Goal: Task Accomplishment & Management: Complete application form

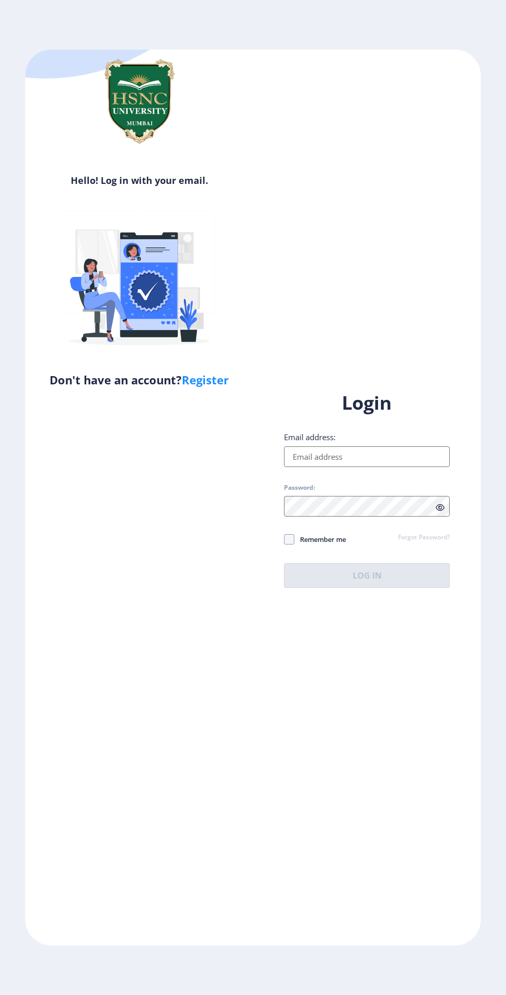
click at [365, 467] on input "Email address:" at bounding box center [367, 456] width 166 height 21
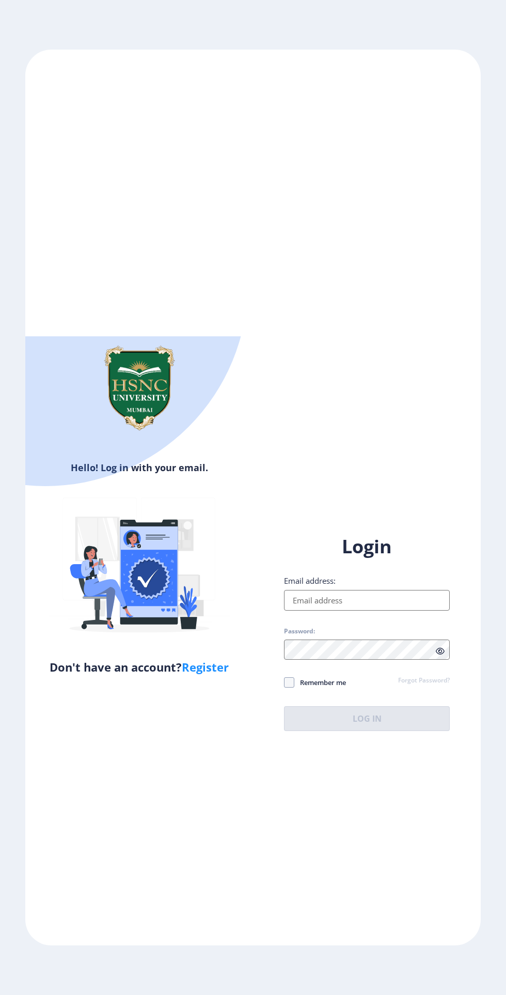
type input "[EMAIL_ADDRESS][DOMAIN_NAME]"
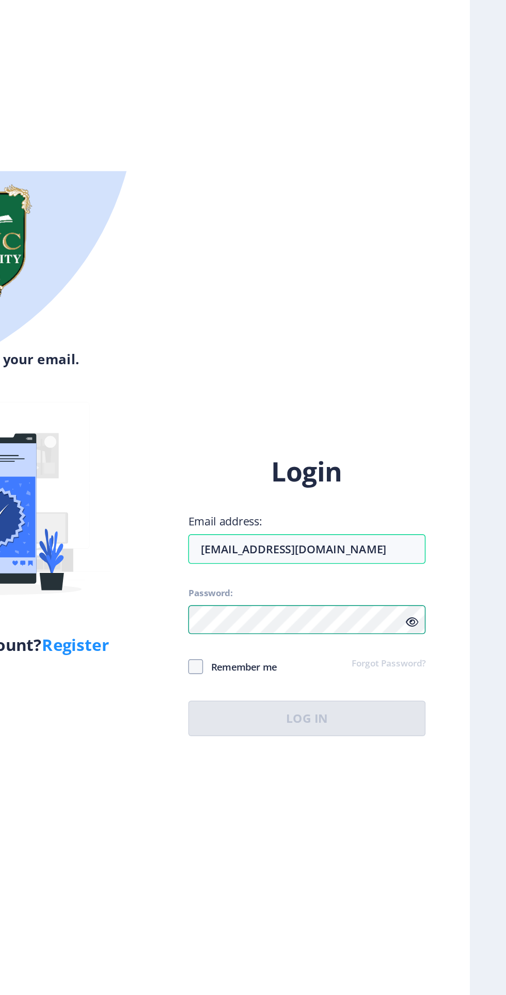
scroll to position [1, 0]
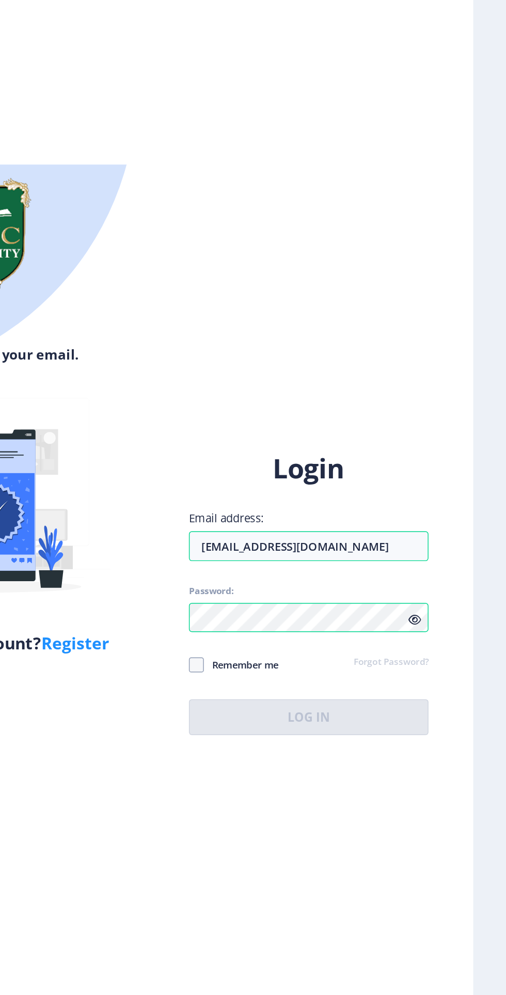
click at [292, 732] on div "Login Email address: [EMAIL_ADDRESS][DOMAIN_NAME] Password: Remember me Forgot …" at bounding box center [367, 632] width 166 height 197
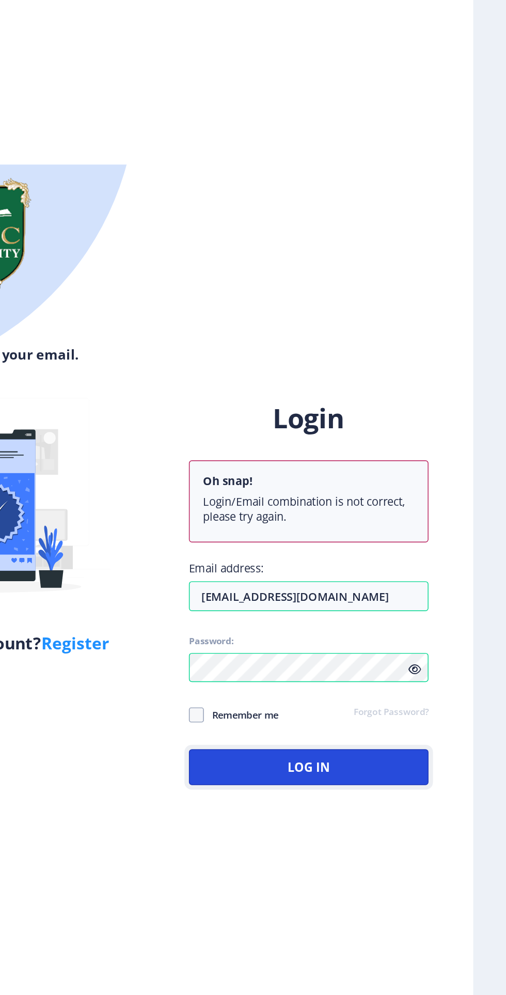
click at [307, 766] on button "Log In" at bounding box center [367, 753] width 166 height 25
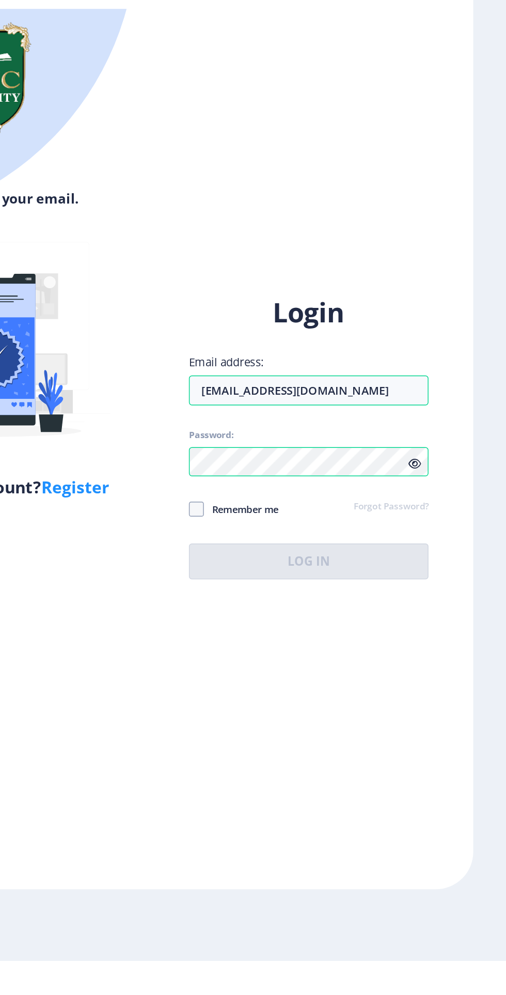
scroll to position [0, 0]
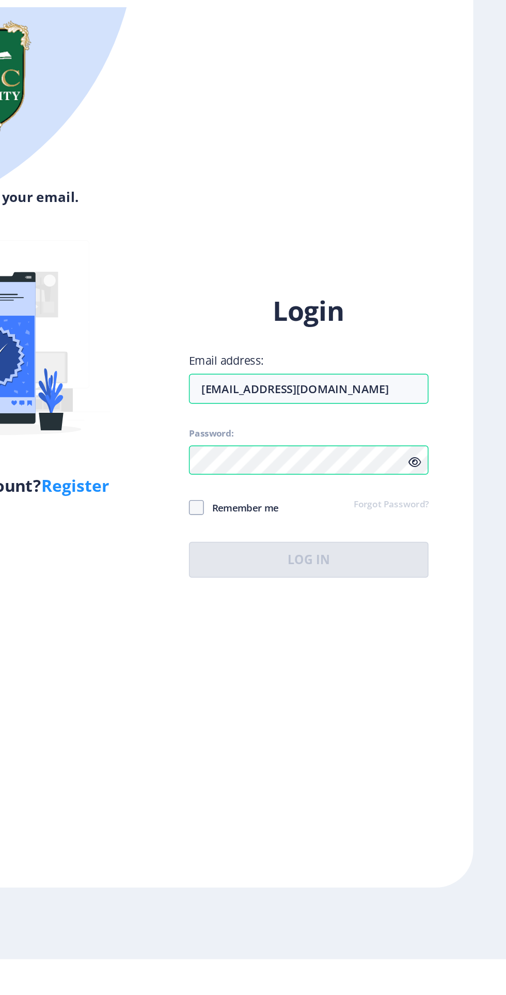
click at [440, 655] on icon at bounding box center [440, 651] width 9 height 8
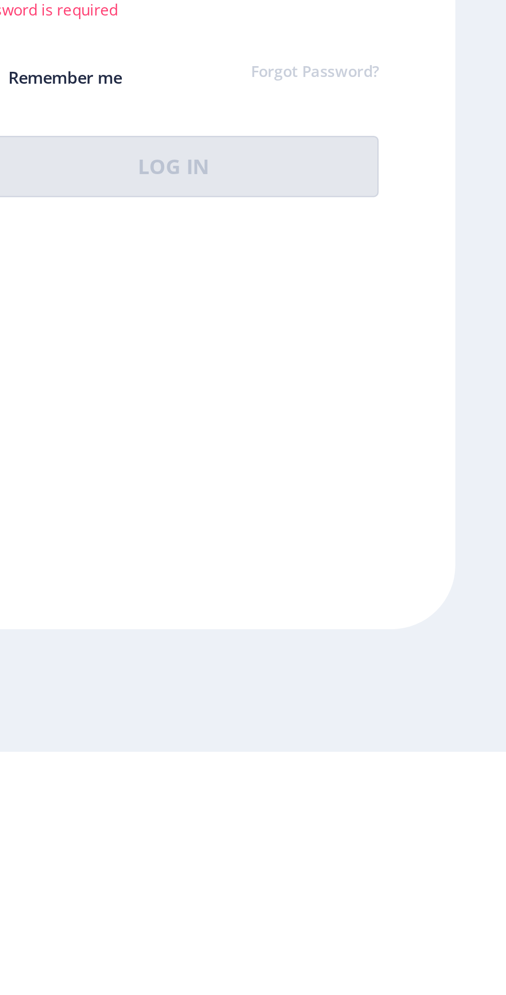
scroll to position [15, 0]
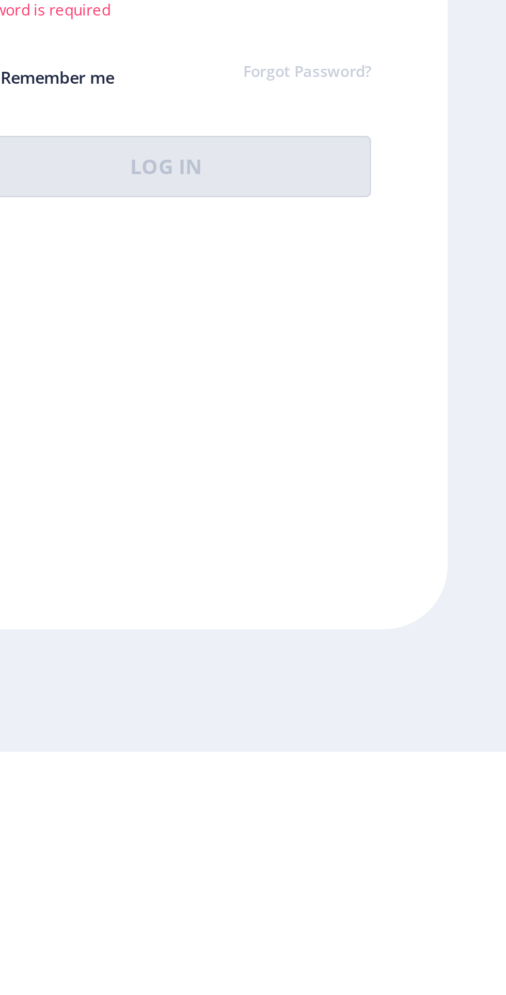
click at [410, 725] on link "Forgot Password?" at bounding box center [424, 720] width 52 height 9
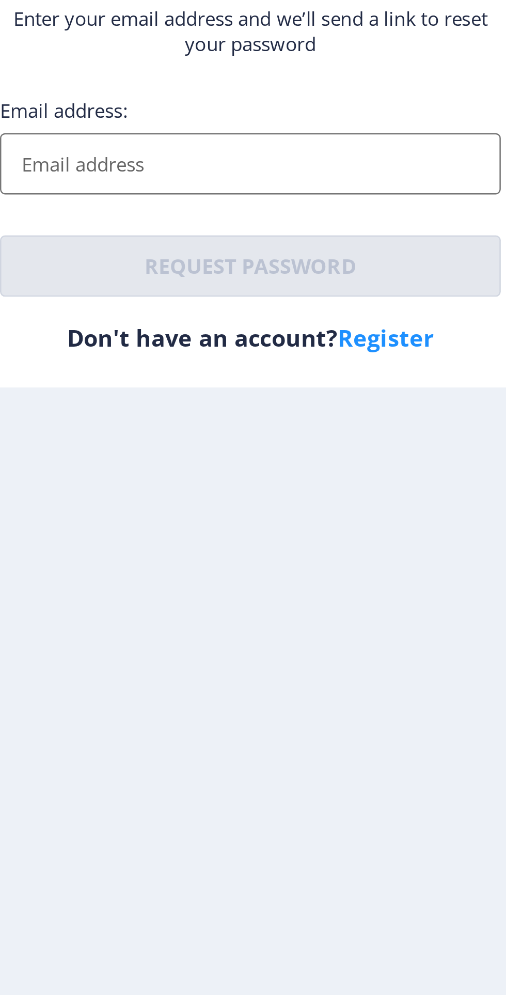
scroll to position [31, 0]
type input "[EMAIL_ADDRESS][DOMAIN_NAME]"
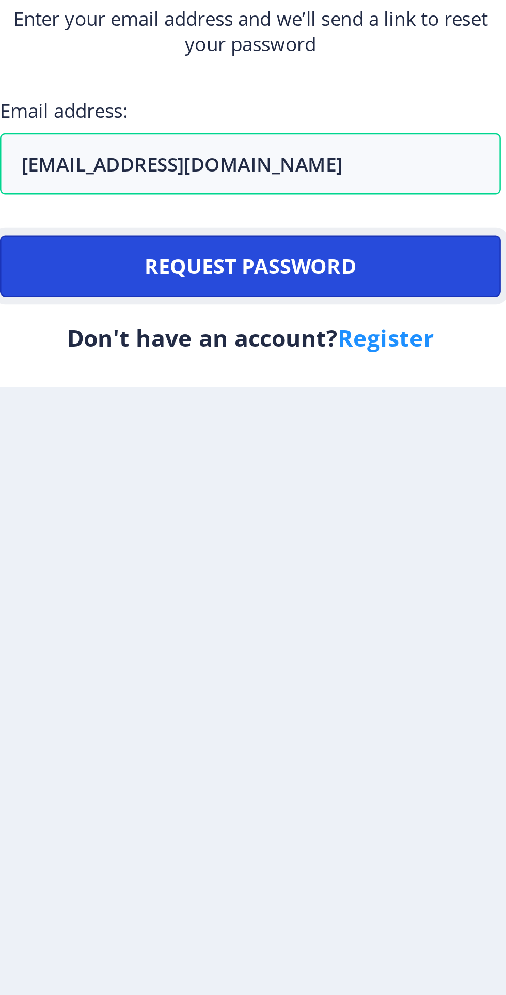
click at [185, 586] on button "Request password" at bounding box center [253, 577] width 203 height 25
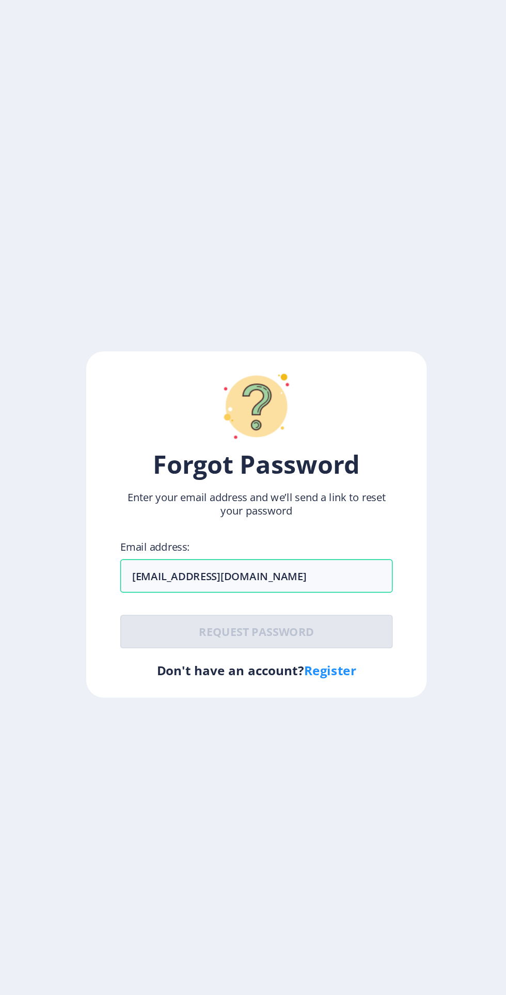
scroll to position [0, 0]
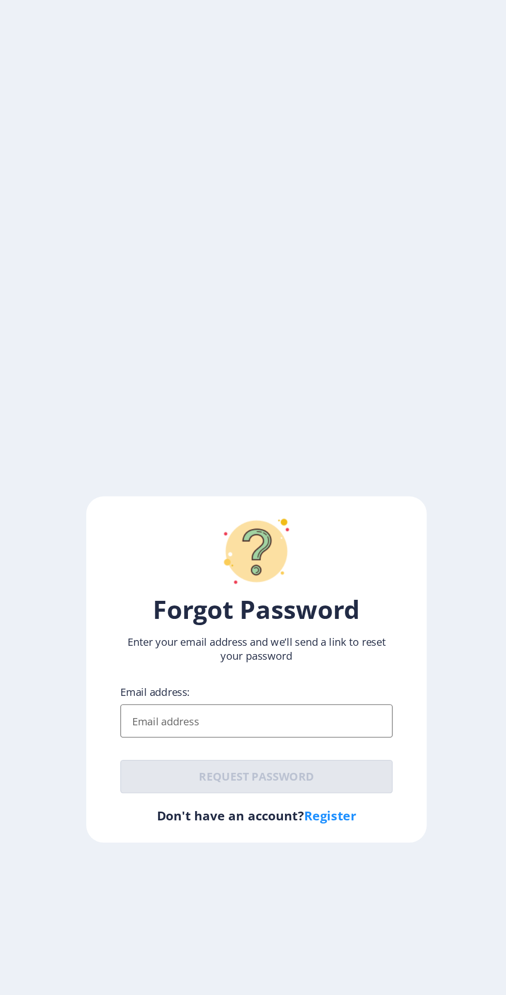
click at [188, 548] on input "Email address:" at bounding box center [253, 535] width 203 height 25
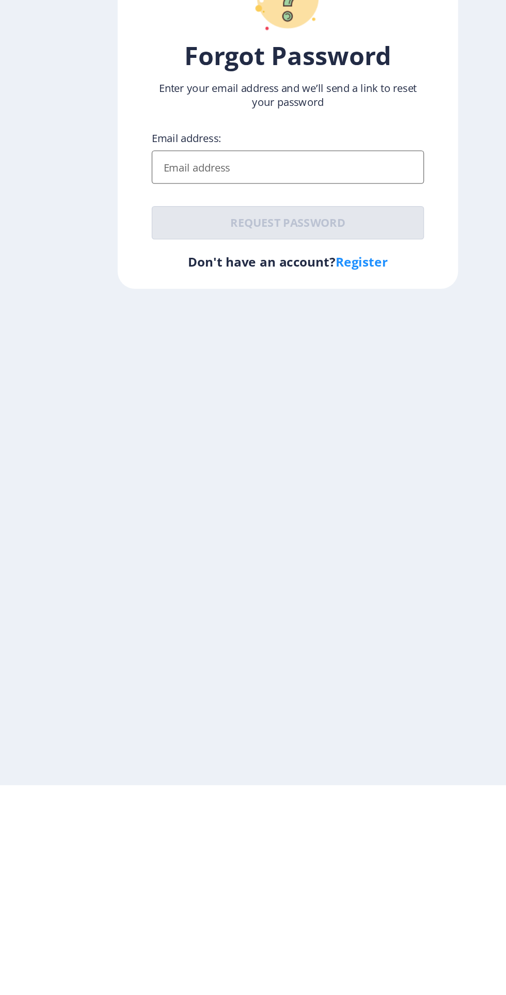
type input "[EMAIL_ADDRESS][DOMAIN_NAME]"
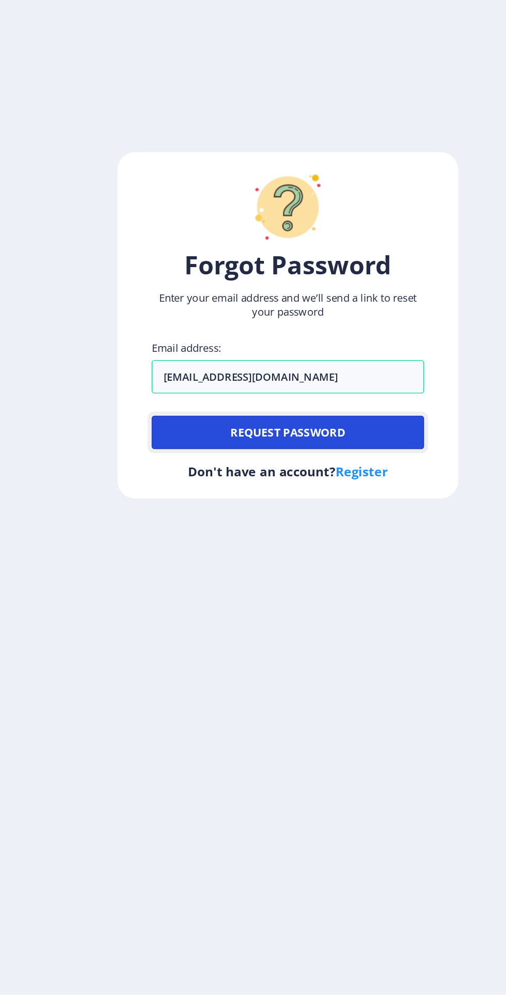
click at [282, 590] on button "Request password" at bounding box center [253, 577] width 203 height 25
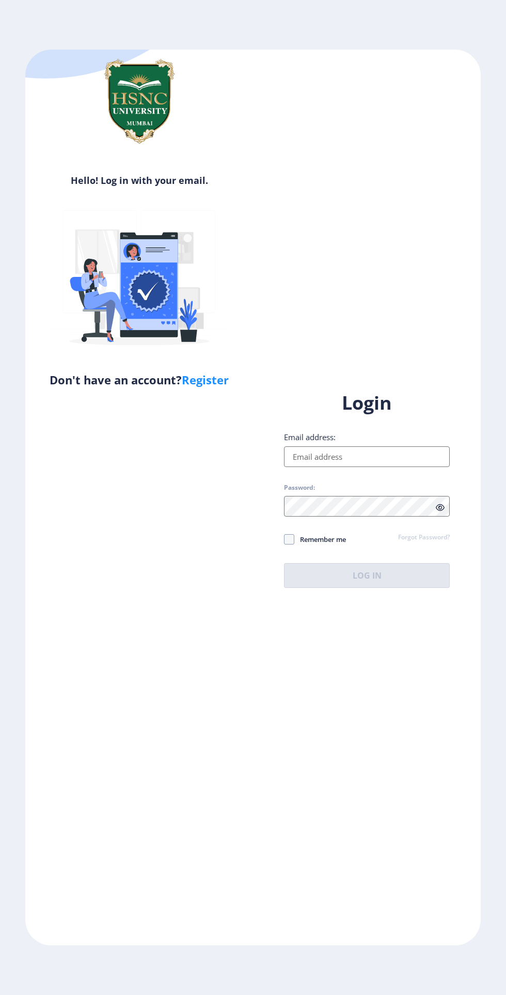
click at [217, 385] on link "Register" at bounding box center [205, 380] width 47 height 16
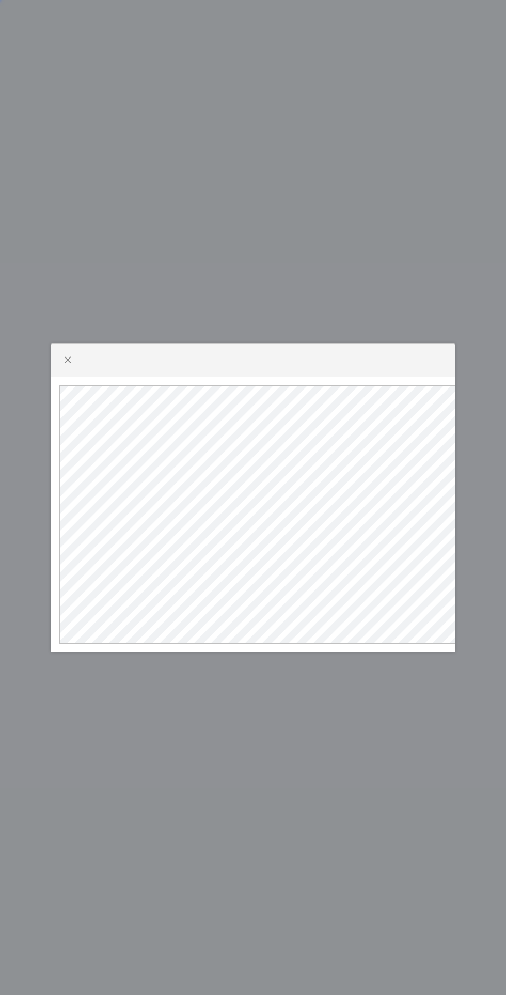
select select
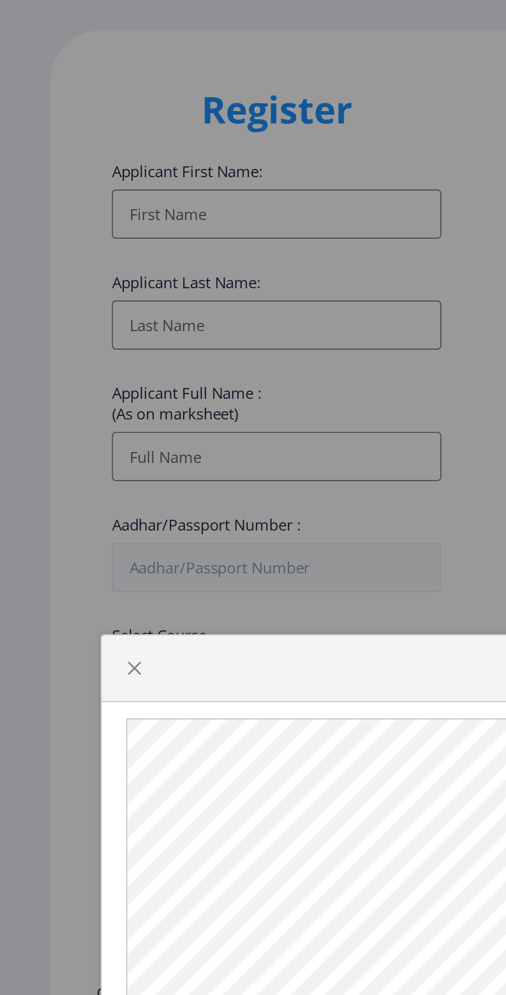
click at [195, 161] on div at bounding box center [253, 497] width 506 height 995
click at [54, 358] on div at bounding box center [253, 371] width 404 height 34
click at [63, 365] on button "button" at bounding box center [67, 370] width 17 height 17
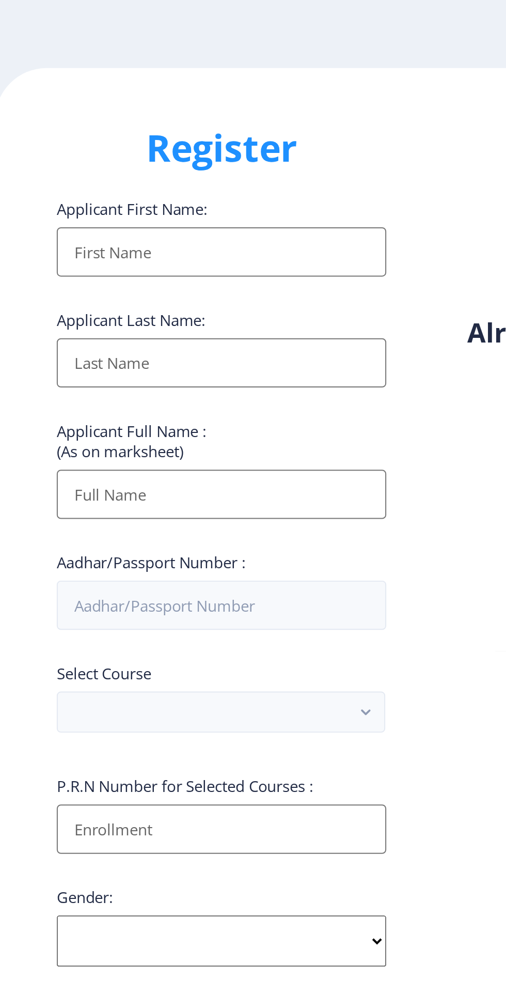
click at [183, 143] on input "Applicant First Name:" at bounding box center [139, 142] width 166 height 25
type input "Harshit"
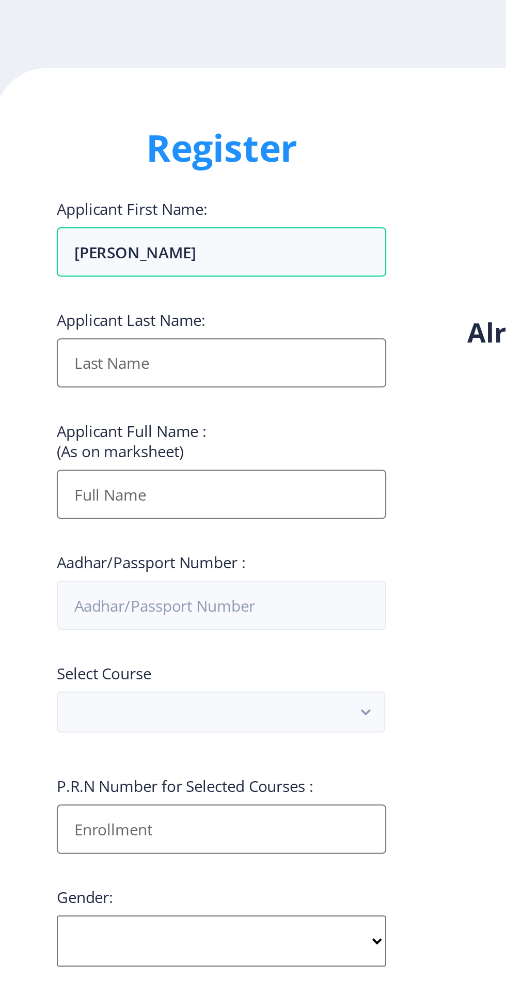
click at [178, 196] on input "Applicant First Name:" at bounding box center [139, 197] width 166 height 25
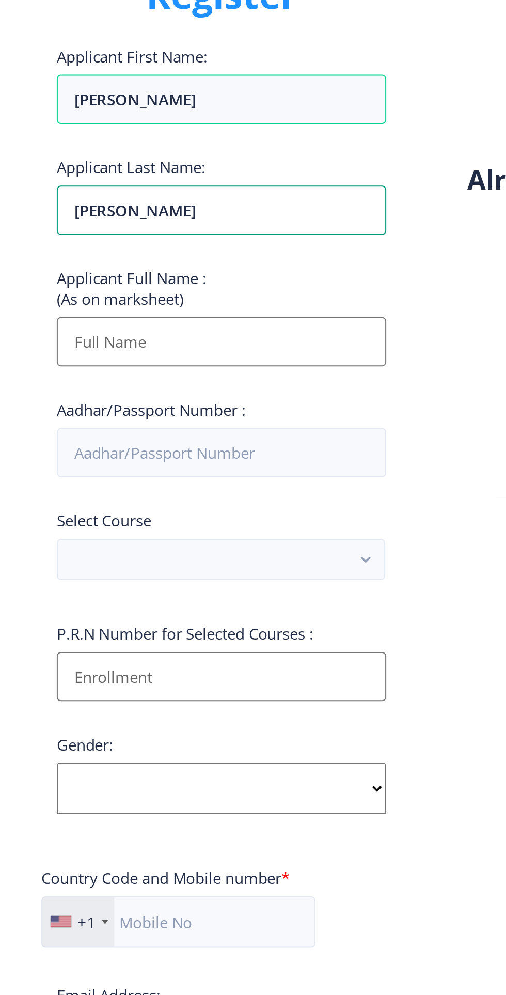
type input "Chaudhary"
click at [180, 268] on input "Applicant First Name:" at bounding box center [139, 264] width 166 height 25
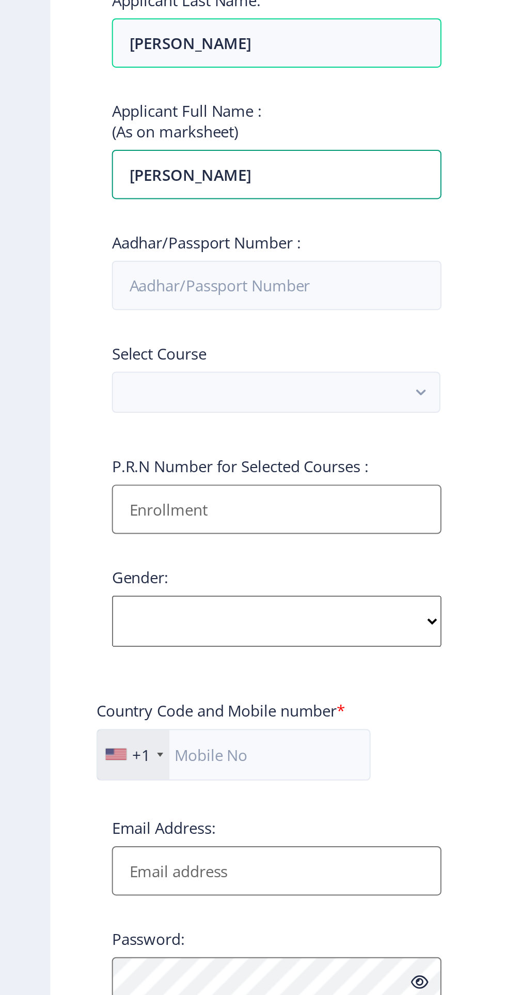
type input "Harshit Chaudhary"
click at [75, 324] on input "Aadhar/Passport Number :" at bounding box center [139, 319] width 166 height 25
type input "448670116876"
click at [87, 382] on button "button" at bounding box center [138, 373] width 165 height 21
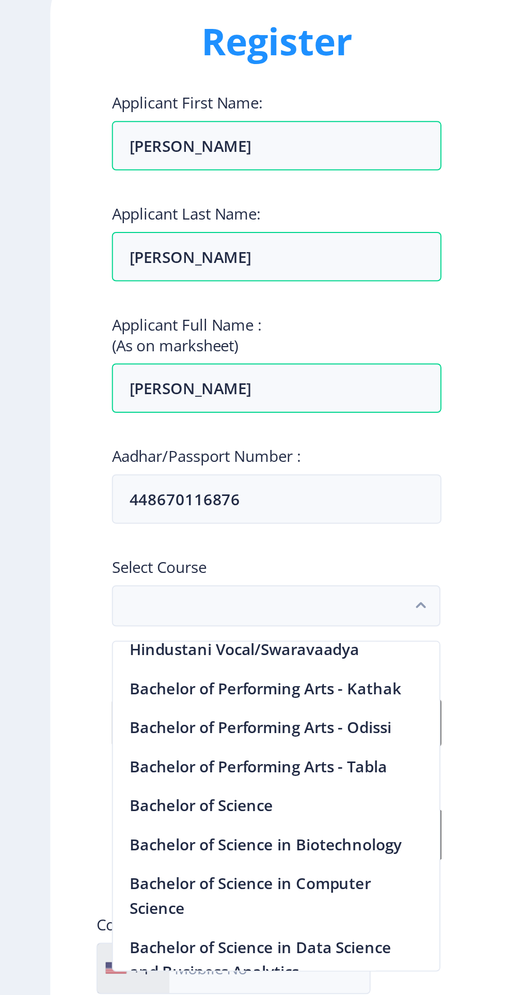
scroll to position [731, 0]
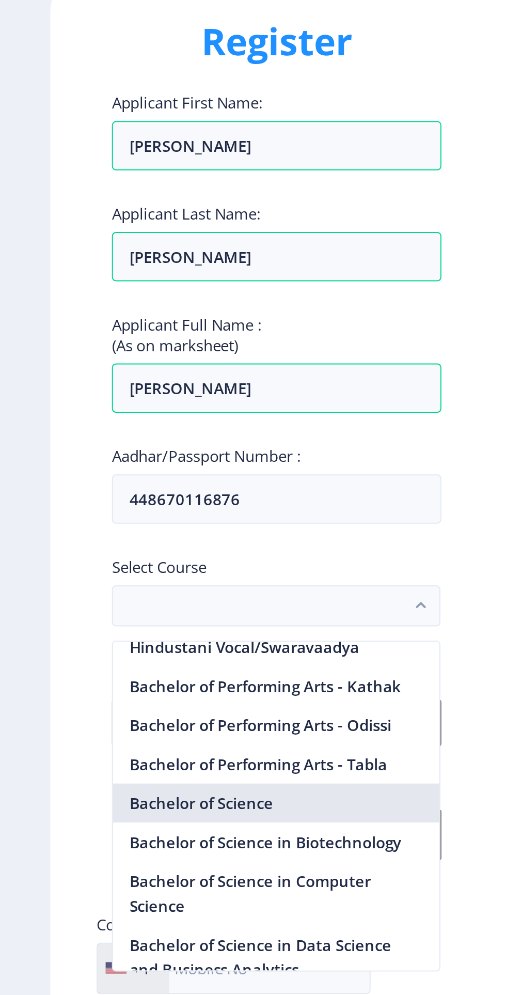
click at [148, 476] on nb-option "Bachelor of Science" at bounding box center [139, 473] width 164 height 20
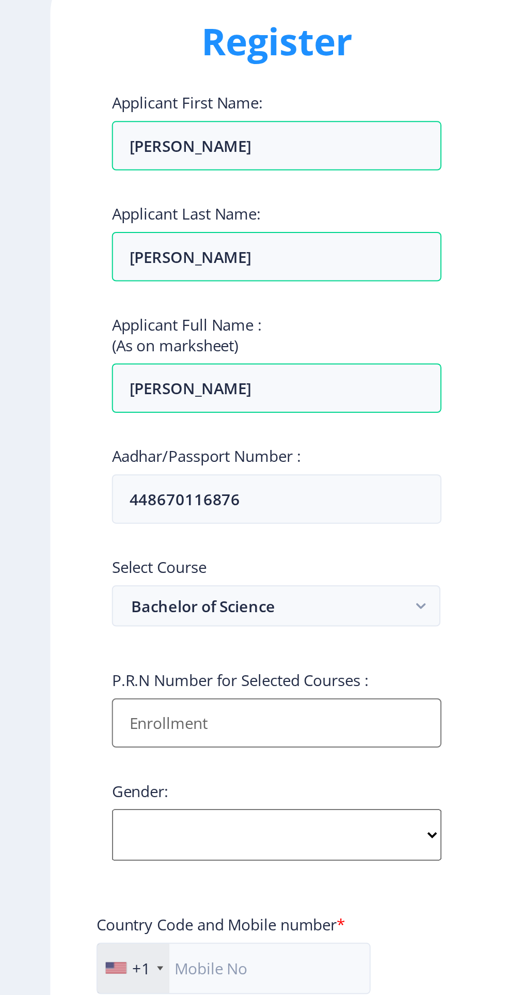
click at [187, 438] on input "Applicant First Name:" at bounding box center [139, 432] width 166 height 25
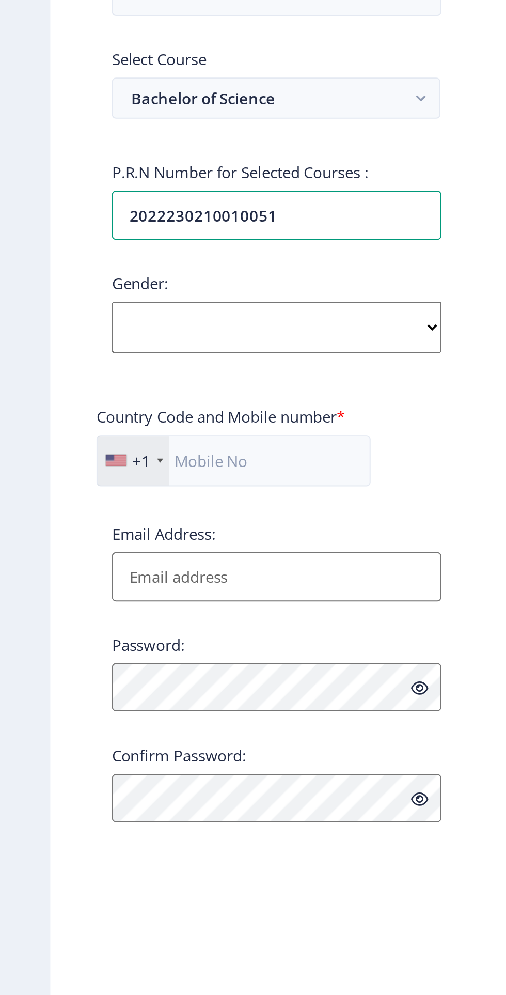
type input "2022230210010051"
click at [71, 494] on select "Select Gender Male Female Other" at bounding box center [139, 489] width 166 height 26
select select "Male"
click at [56, 478] on select "Select Gender Male Female Other" at bounding box center [139, 489] width 166 height 26
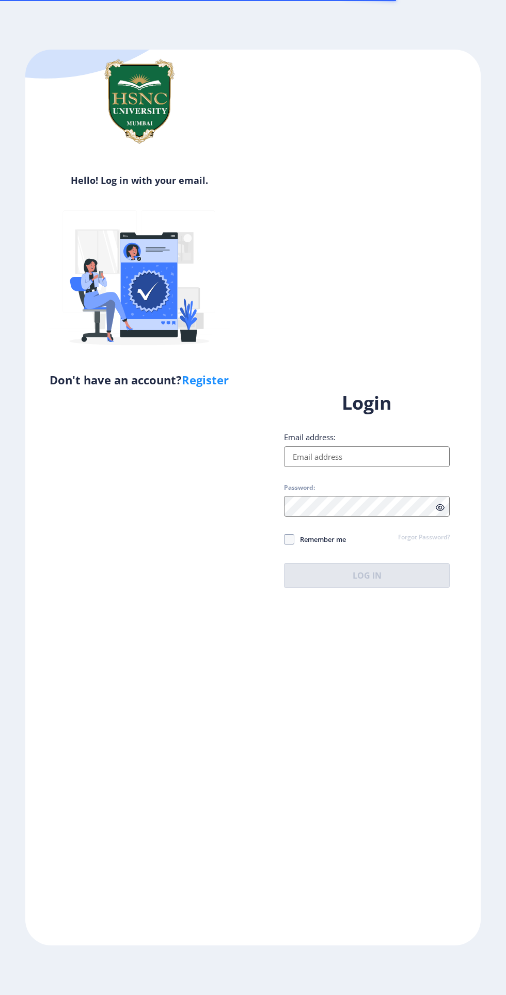
click at [399, 467] on input "Email address:" at bounding box center [367, 456] width 166 height 21
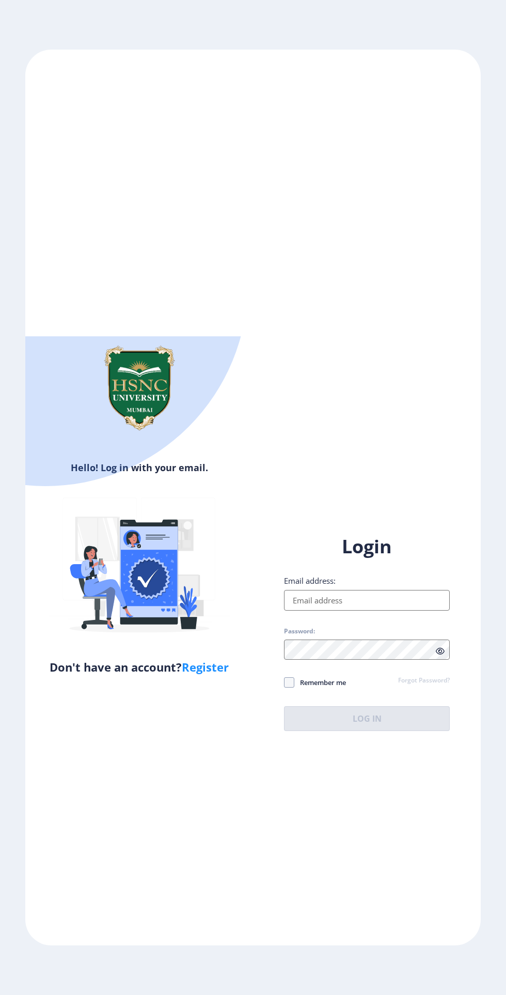
type input "[EMAIL_ADDRESS][DOMAIN_NAME]"
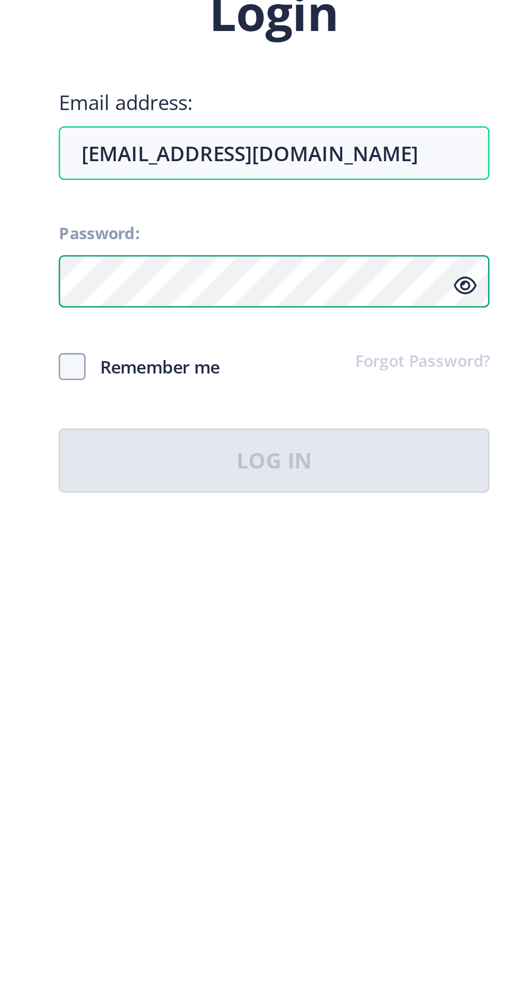
scroll to position [80, 0]
click at [439, 629] on div "Login Email address: [EMAIL_ADDRESS][DOMAIN_NAME] Password: Remember me Forgot …" at bounding box center [367, 632] width 166 height 197
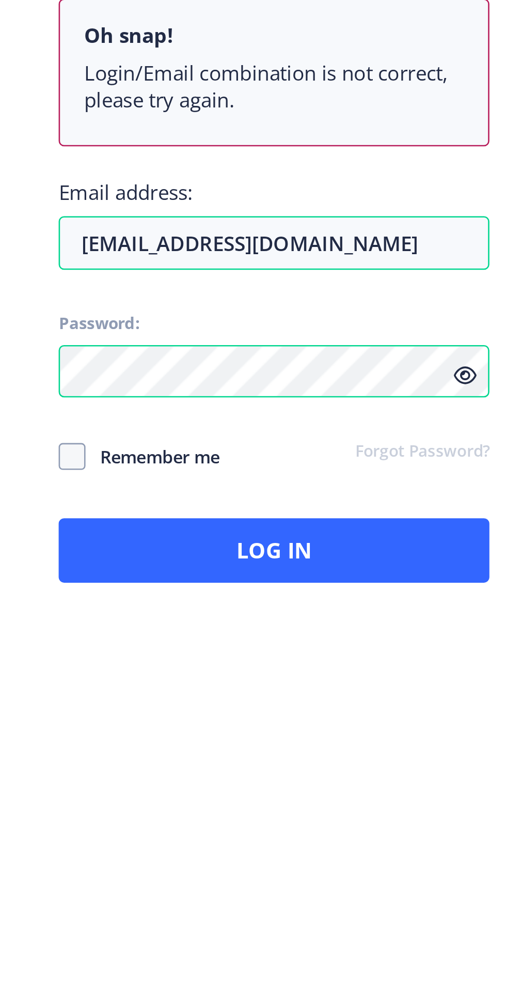
click at [438, 682] on icon at bounding box center [440, 686] width 9 height 8
click at [440, 682] on icon at bounding box center [440, 686] width 9 height 8
click at [428, 711] on link "Forgot Password?" at bounding box center [424, 715] width 52 height 9
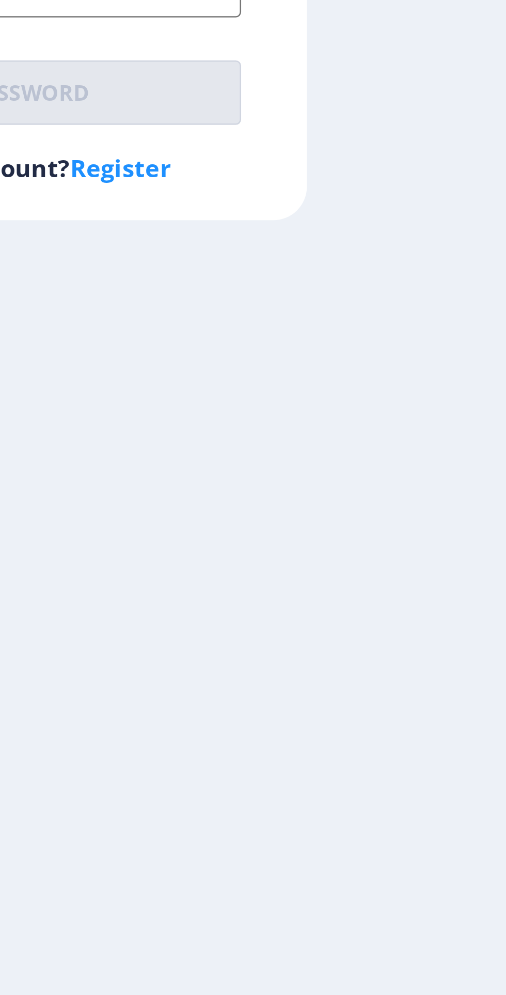
scroll to position [31, 0]
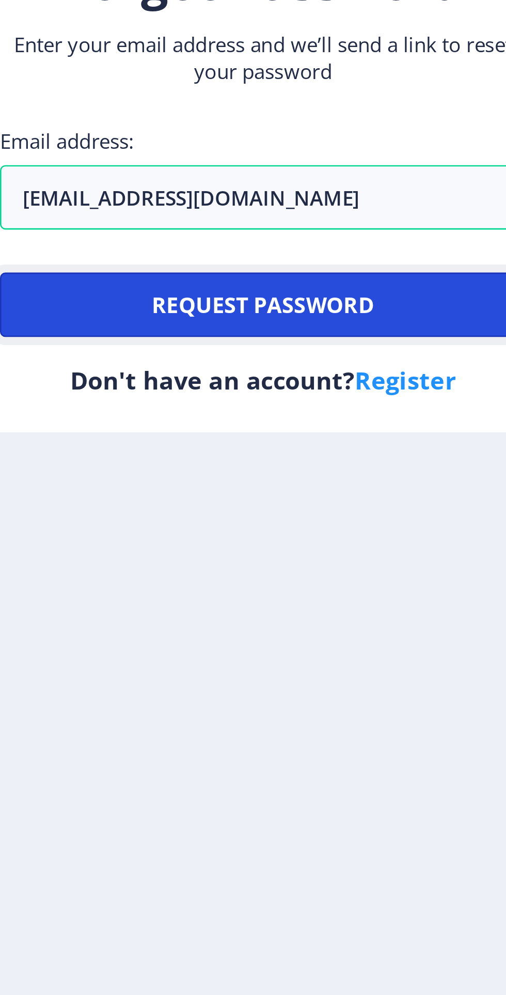
click at [317, 585] on button "Request password" at bounding box center [253, 577] width 203 height 25
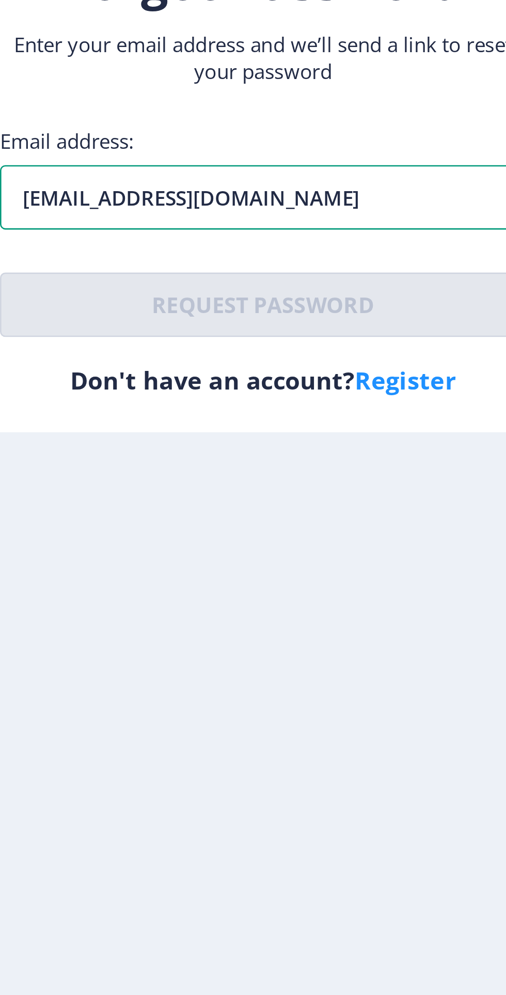
click at [329, 548] on input "[EMAIL_ADDRESS][DOMAIN_NAME]" at bounding box center [253, 535] width 203 height 25
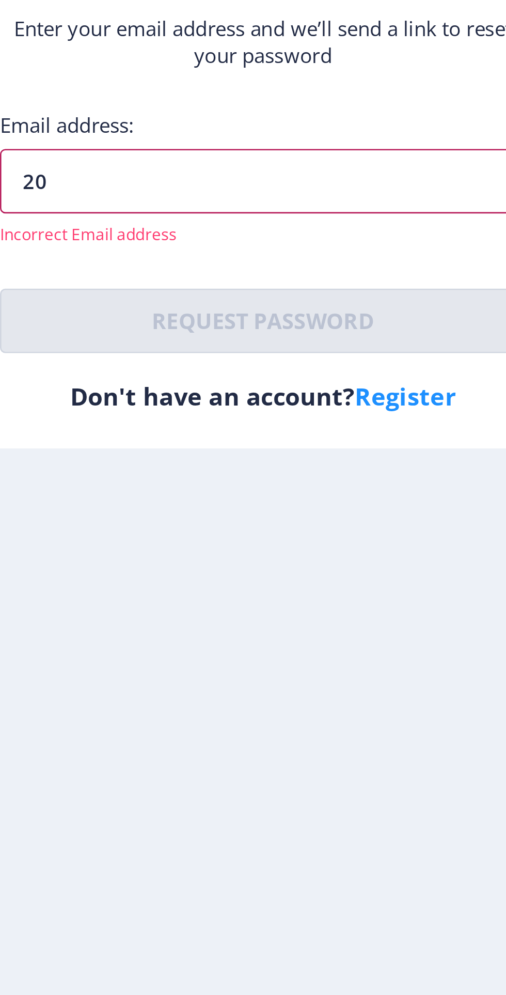
type input "2"
type input "[EMAIL_ADDRESS][DOMAIN_NAME]"
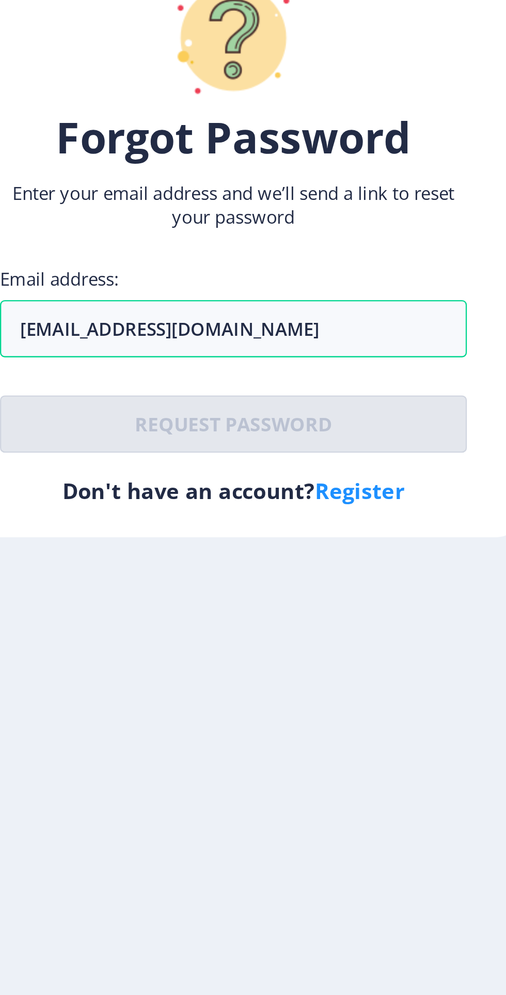
scroll to position [0, 0]
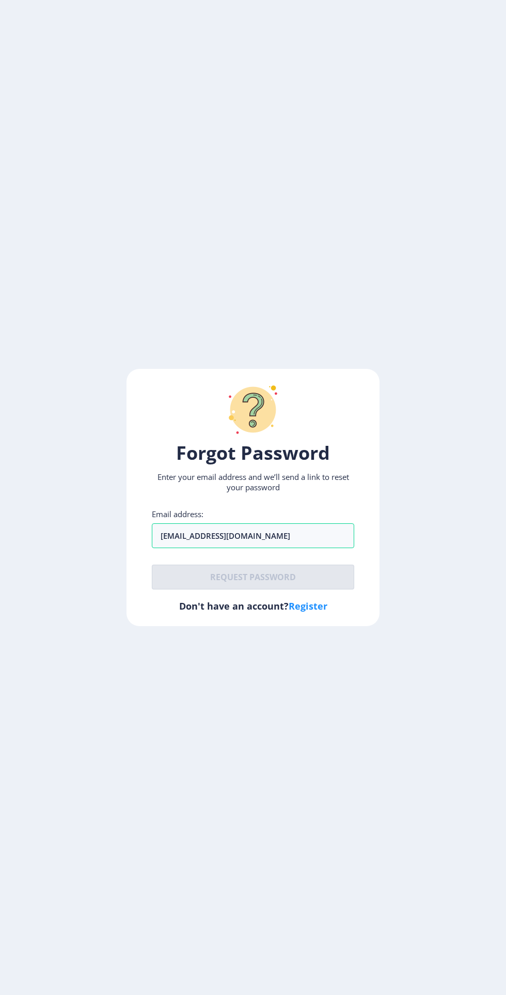
click at [312, 612] on link "Register" at bounding box center [308, 606] width 39 height 12
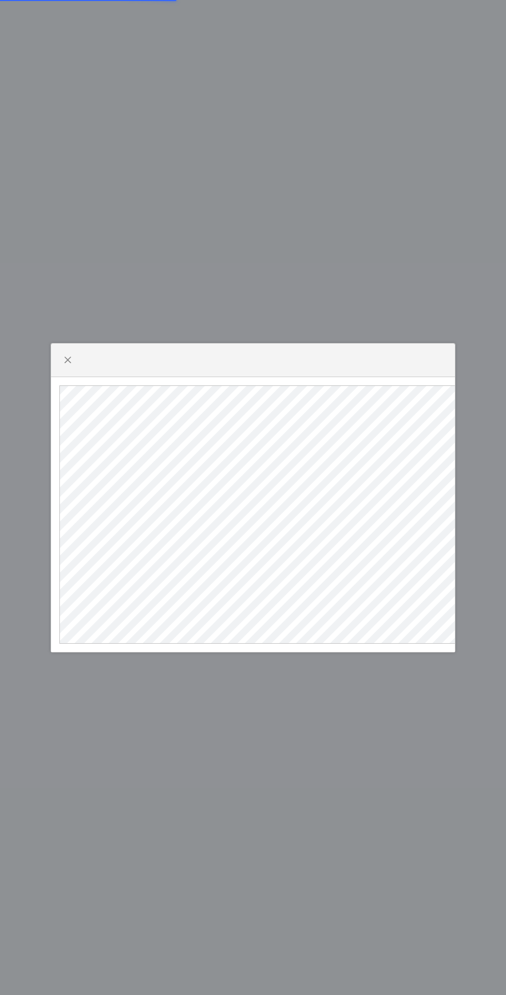
select select
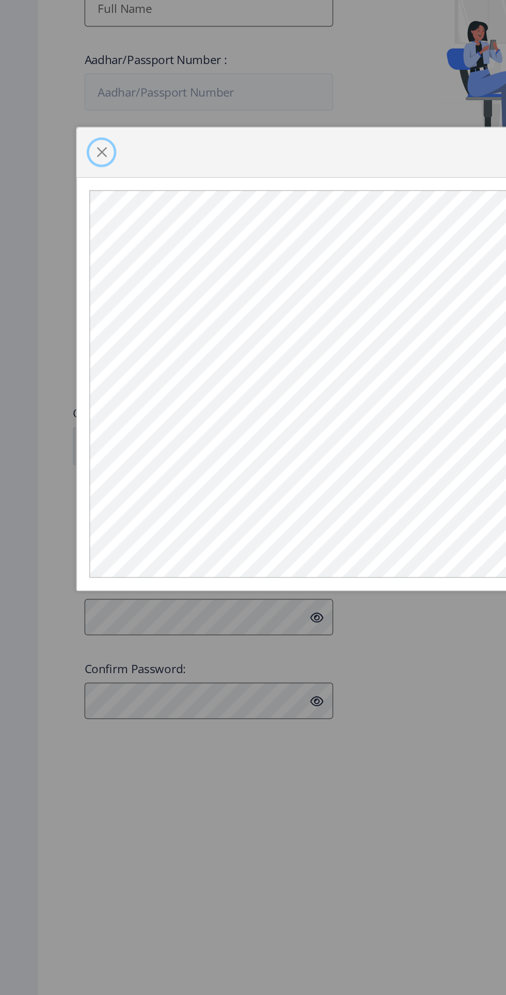
click at [63, 368] on button "button" at bounding box center [67, 360] width 17 height 17
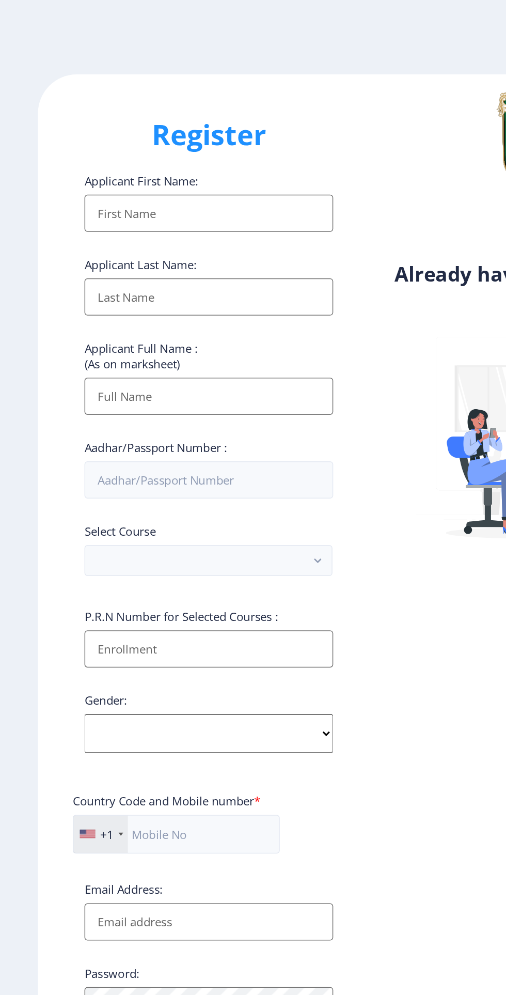
click at [193, 151] on input "Applicant First Name:" at bounding box center [139, 142] width 166 height 25
type input "Nand"
type input "Ram"
type input "Nand Ram"
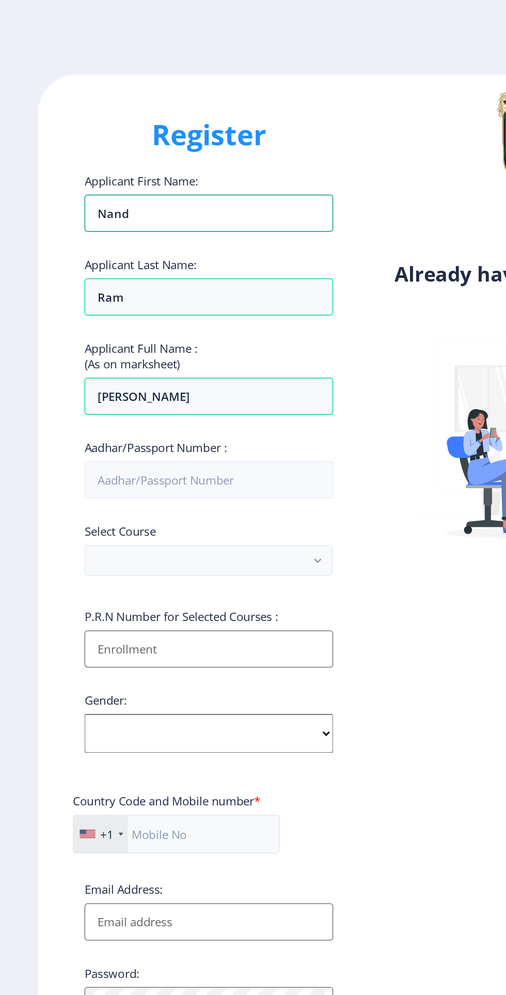
click at [195, 151] on input "Nand" at bounding box center [139, 142] width 166 height 25
type input "N"
type input "Harshit"
click at [110, 200] on input "Ram" at bounding box center [139, 197] width 166 height 25
type input "R"
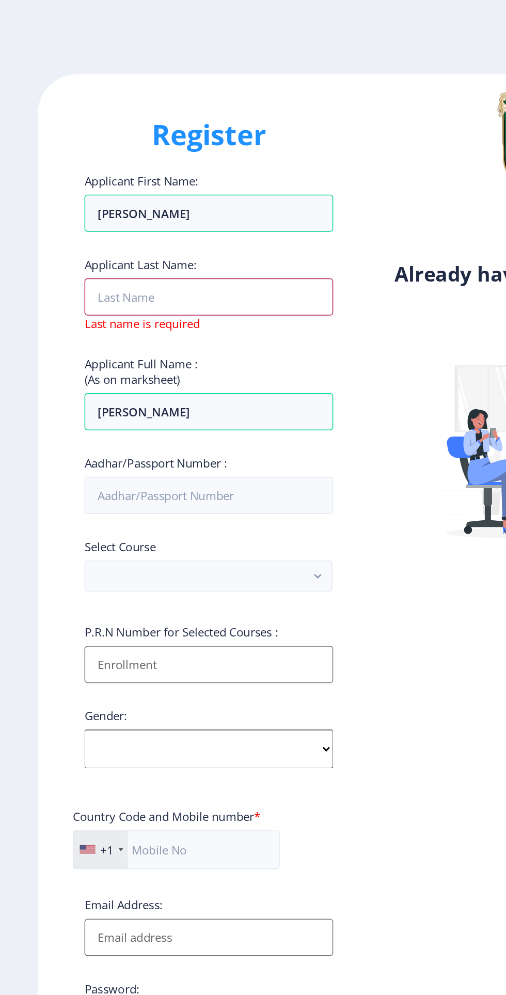
type input "c"
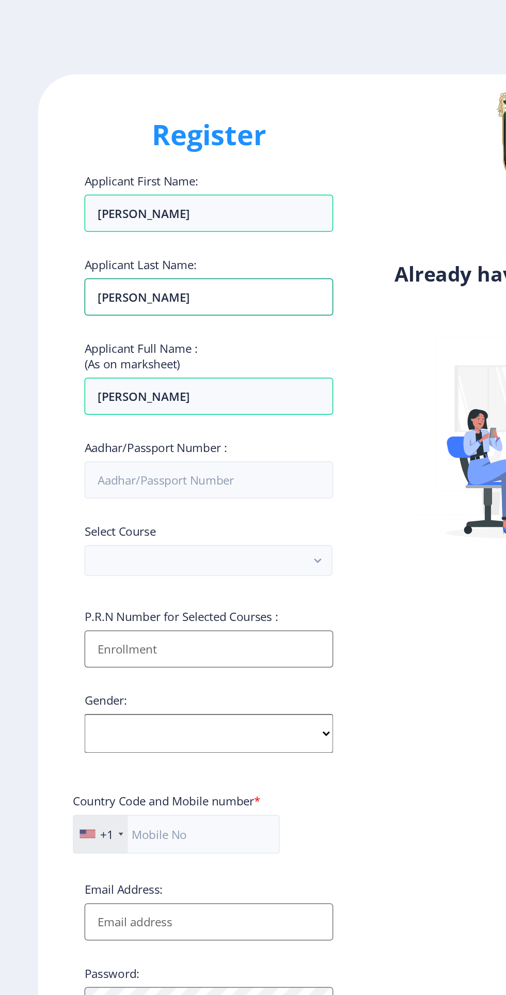
type input "Chaudhary"
click at [116, 247] on label "Applicant Full Name : (As on marksheet)" at bounding box center [93, 237] width 75 height 21
click at [116, 154] on input "Harshit" at bounding box center [139, 142] width 166 height 25
type input "Harshit"
click at [123, 270] on input "Nand Ram" at bounding box center [139, 264] width 166 height 25
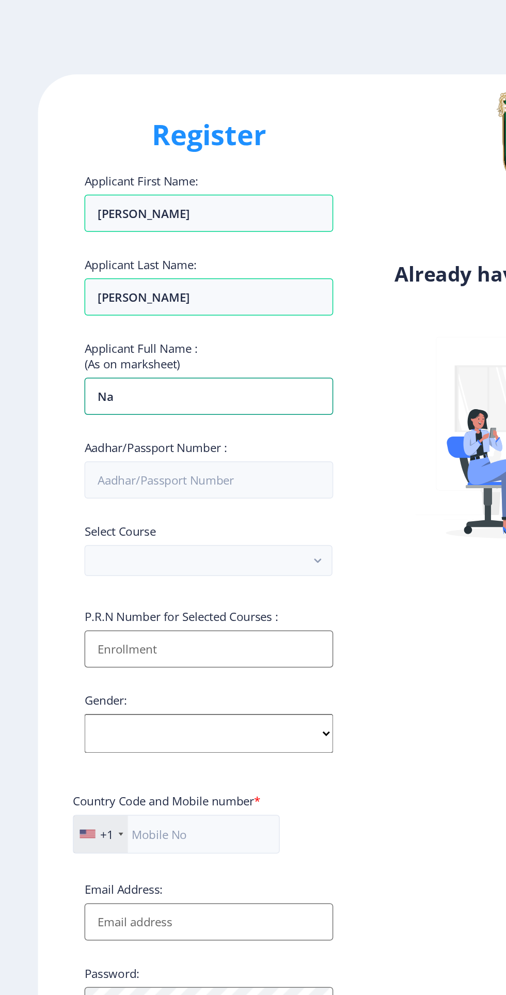
type input "N"
type input "H"
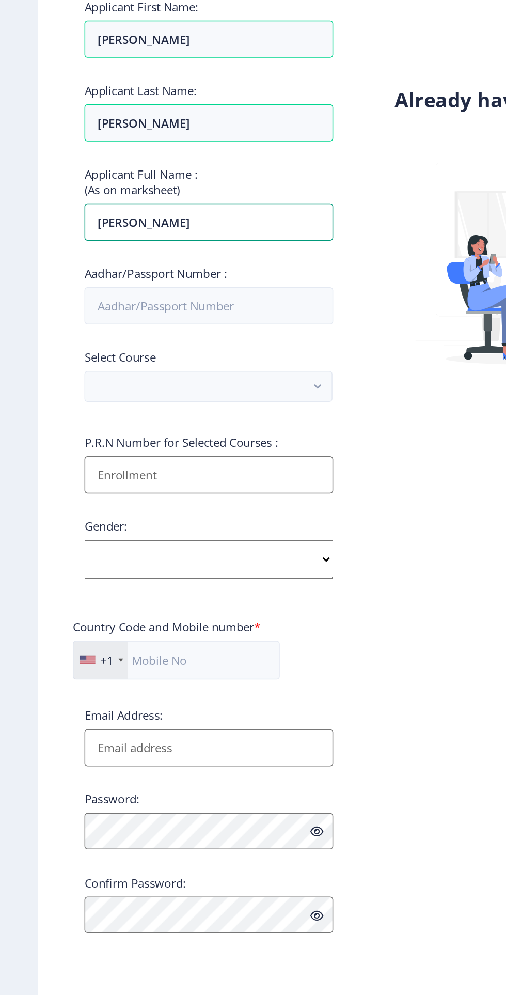
type input "Harshit Chaudhary"
click at [80, 328] on input "Aadhar/Passport Number :" at bounding box center [139, 319] width 166 height 25
type input "448670116876"
click at [70, 370] on button "button" at bounding box center [138, 373] width 165 height 21
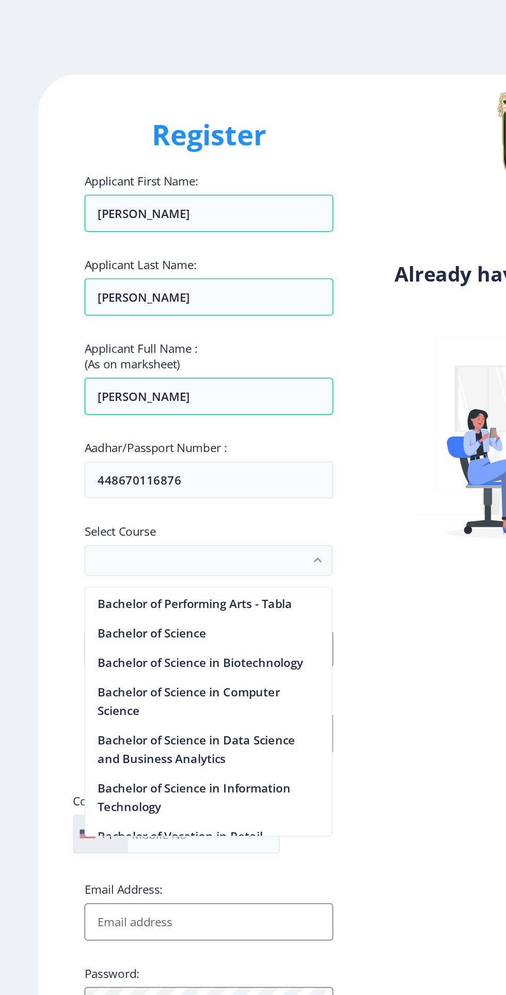
scroll to position [781, 0]
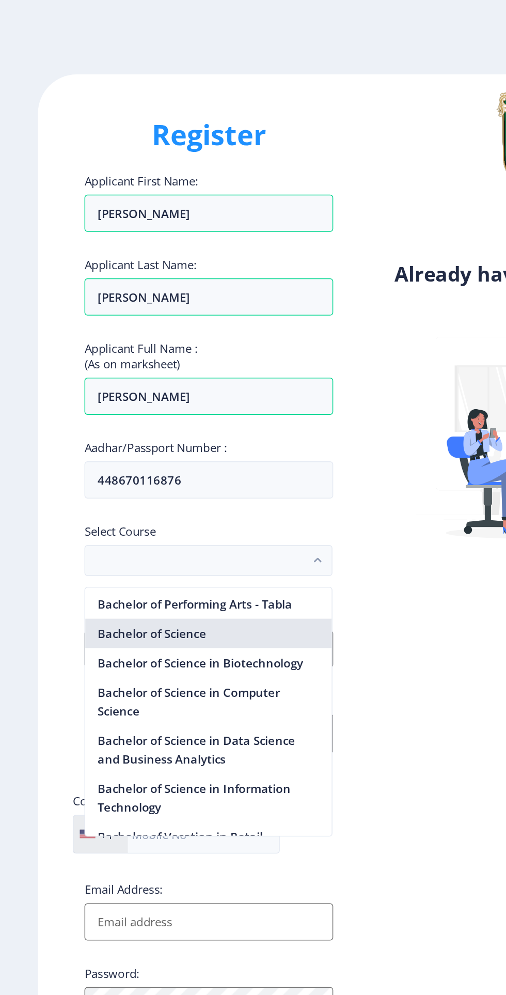
click at [188, 424] on nb-option "Bachelor of Science" at bounding box center [139, 422] width 164 height 20
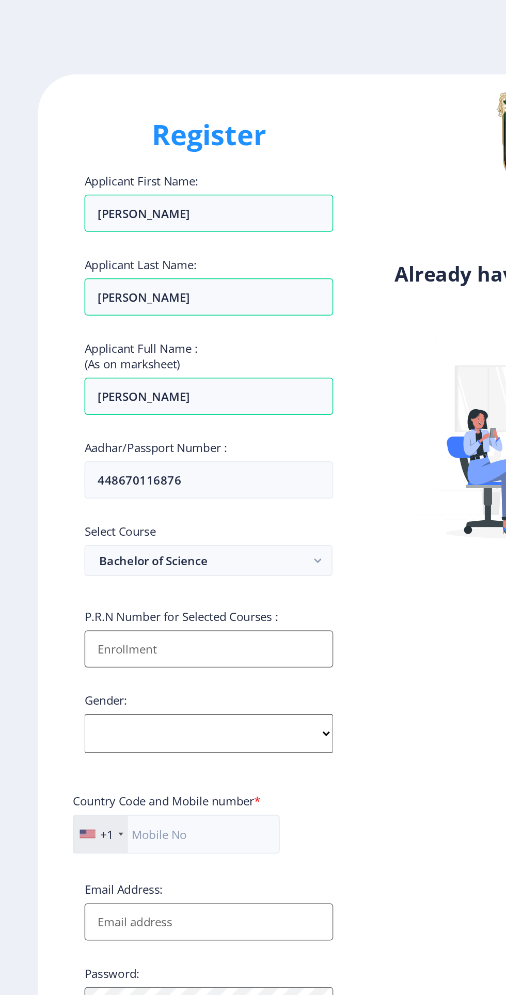
click at [190, 431] on input "Applicant First Name:" at bounding box center [139, 432] width 166 height 25
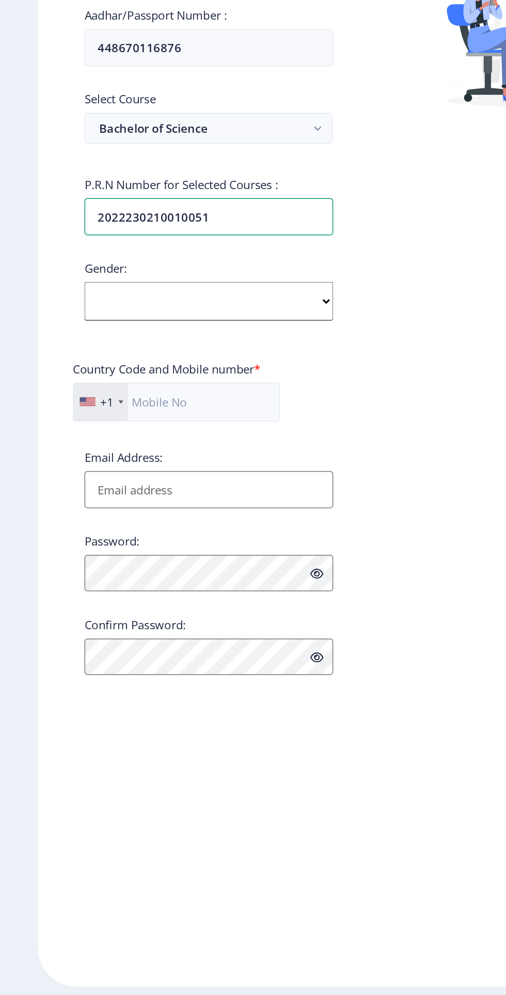
type input "2022230210010051"
click at [89, 494] on select "Select Gender Male Female Other" at bounding box center [139, 489] width 166 height 26
select select "Male"
click at [56, 478] on select "Select Gender Male Female Other" at bounding box center [139, 489] width 166 height 26
click at [79, 647] on label "Password:" at bounding box center [74, 648] width 37 height 10
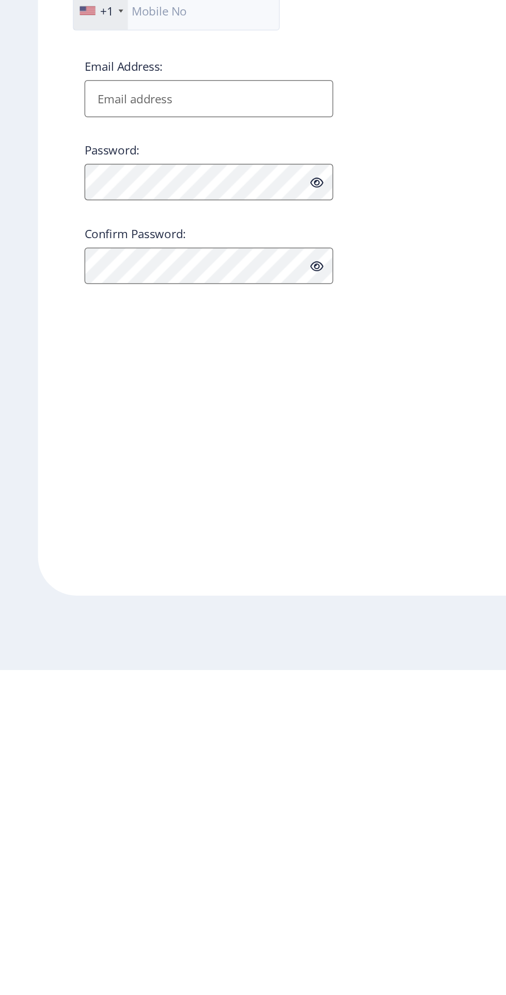
click at [102, 620] on input "Email Address:" at bounding box center [139, 614] width 166 height 25
type input "[EMAIL_ADDRESS][DOMAIN_NAME]"
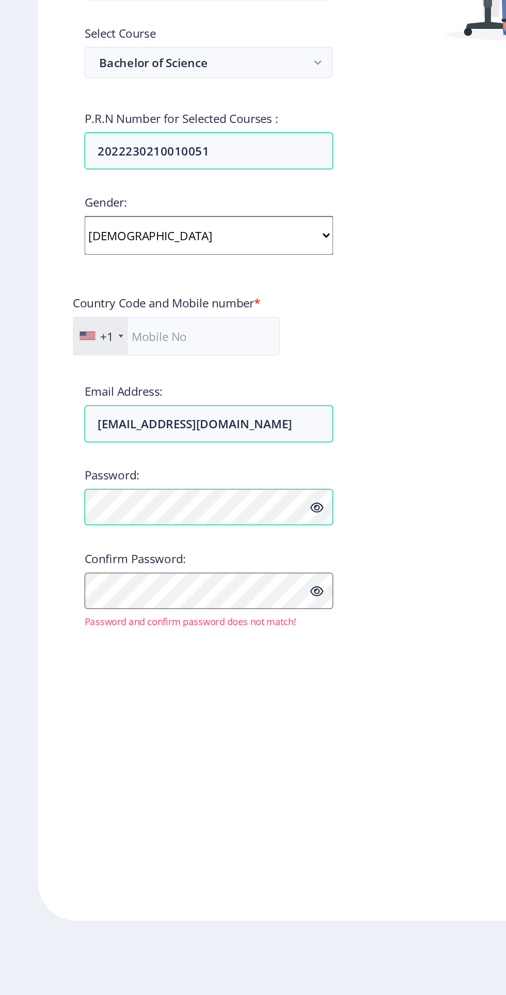
click at [214, 673] on icon at bounding box center [211, 671] width 9 height 8
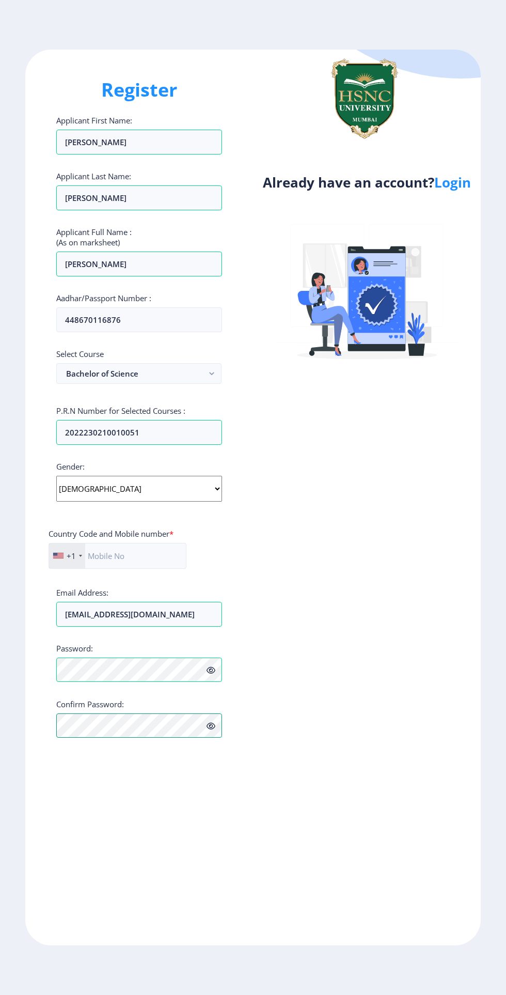
scroll to position [80, 0]
click at [80, 555] on div at bounding box center [80, 556] width 3 height 2
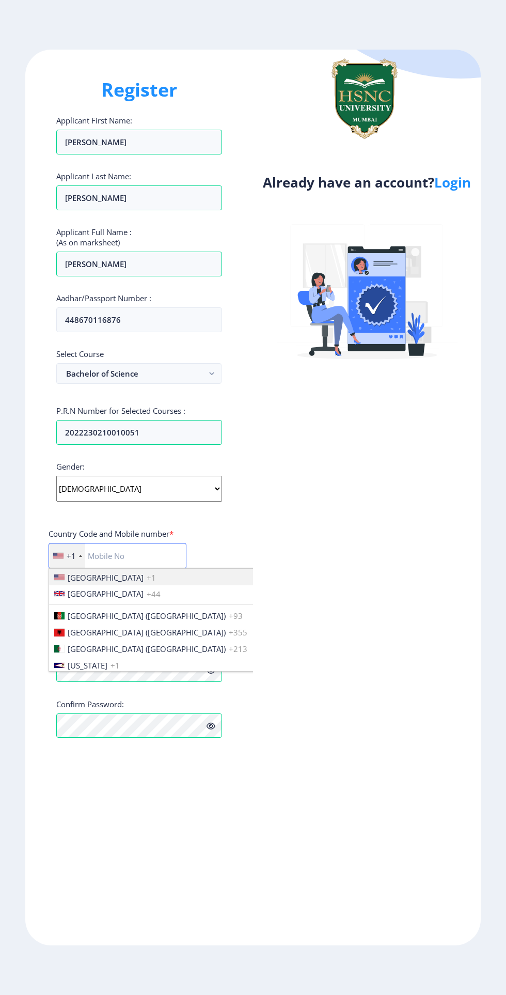
click at [105, 543] on input "text" at bounding box center [118, 556] width 138 height 26
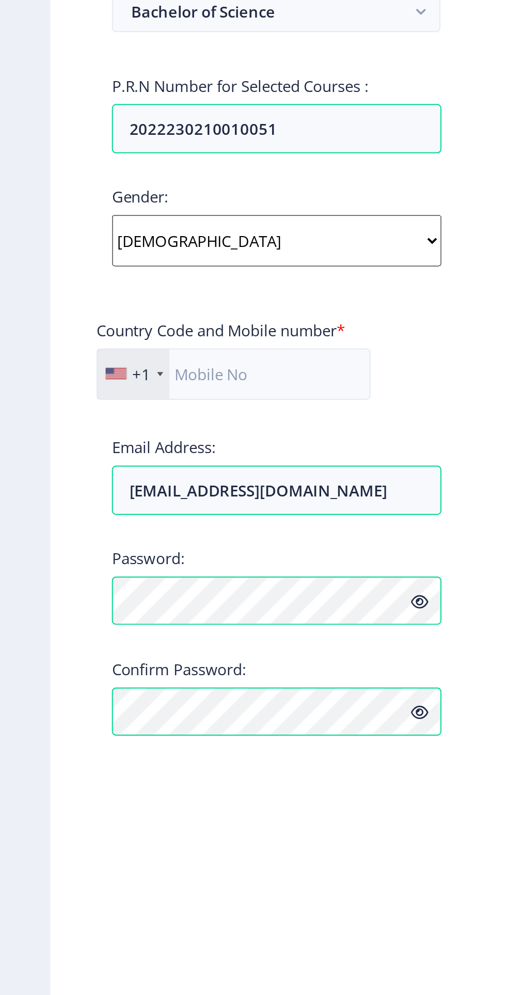
click at [61, 553] on div at bounding box center [58, 556] width 10 height 6
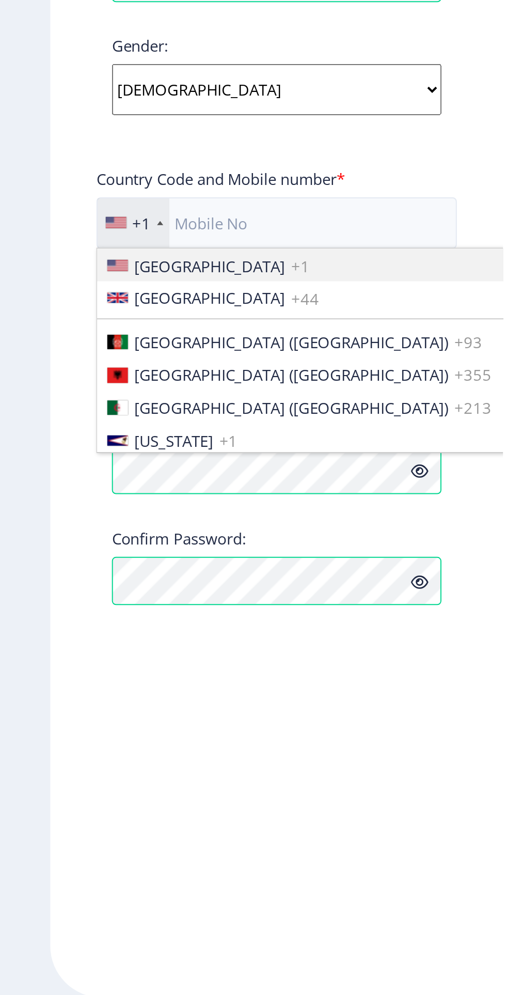
scroll to position [0, 0]
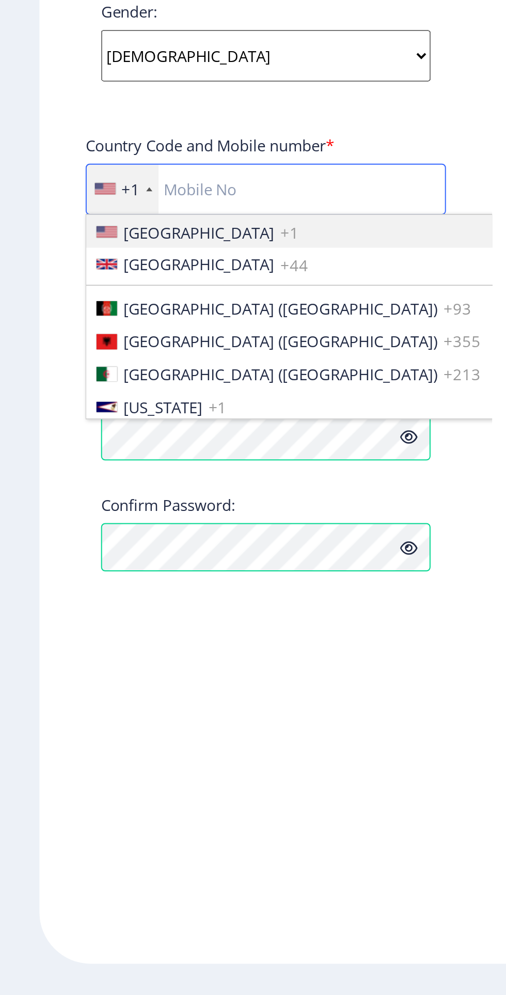
click at [98, 557] on input "text" at bounding box center [139, 556] width 181 height 26
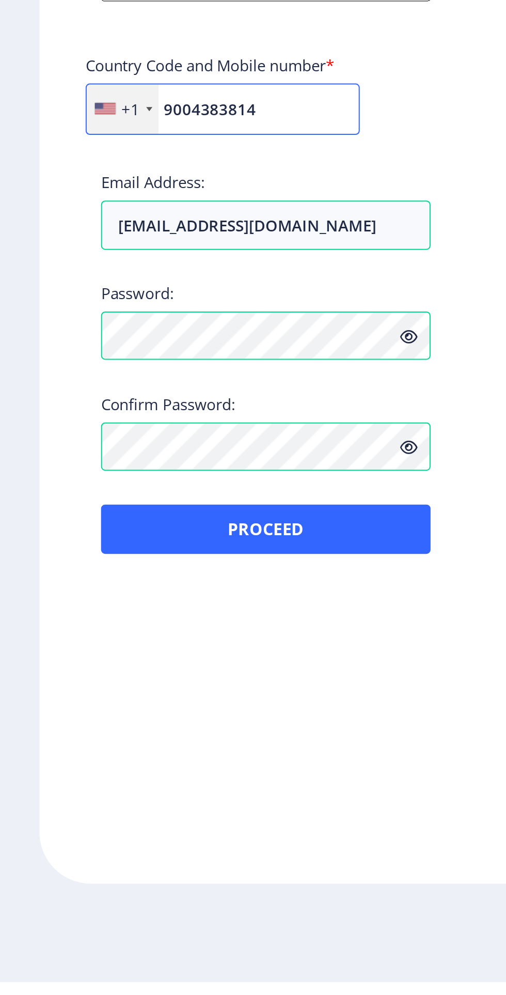
type input "9004383814"
click at [58, 557] on div at bounding box center [58, 556] width 10 height 6
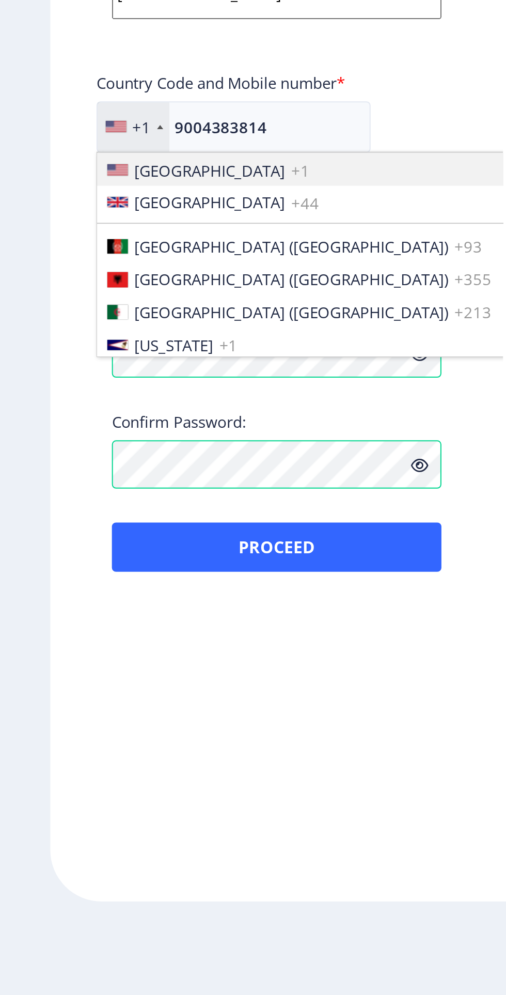
scroll to position [4, 0]
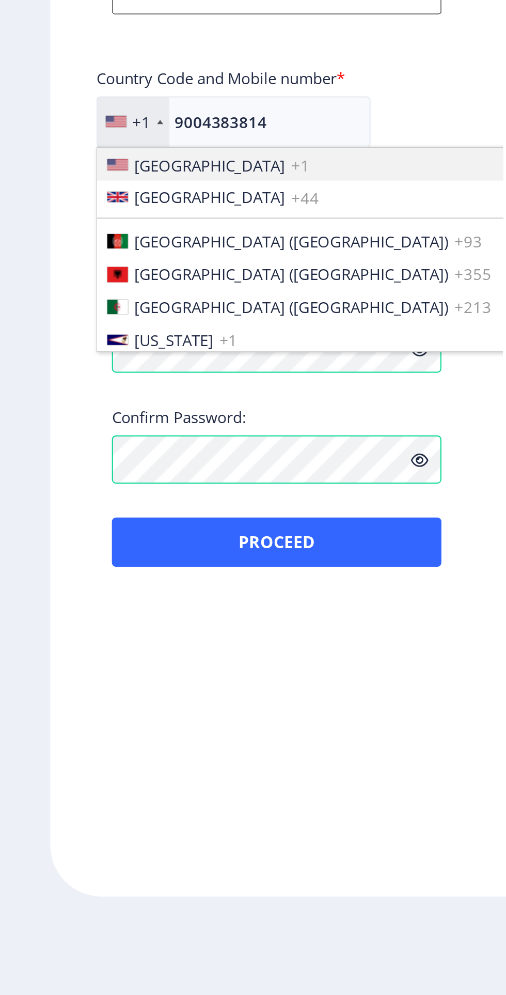
click at [52, 553] on div "+1" at bounding box center [67, 556] width 36 height 25
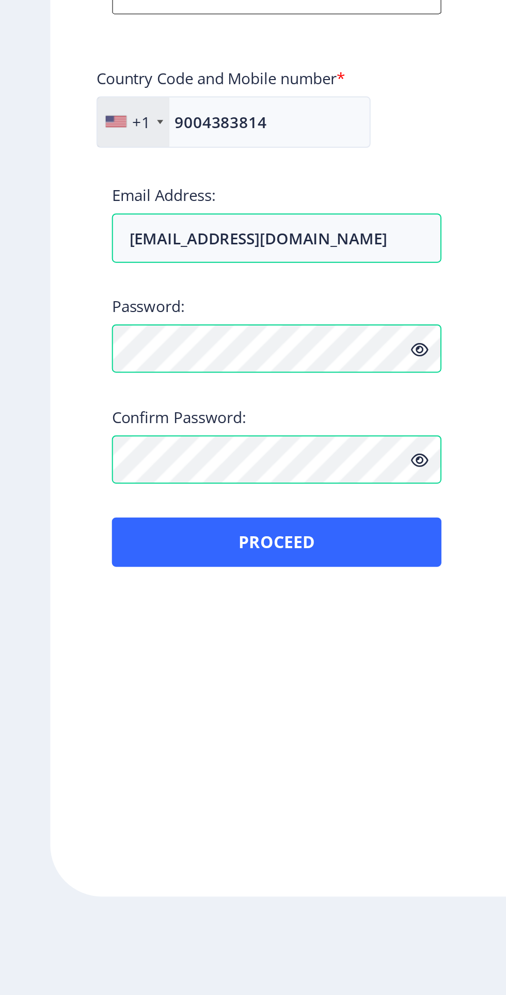
click at [57, 556] on div at bounding box center [58, 556] width 10 height 6
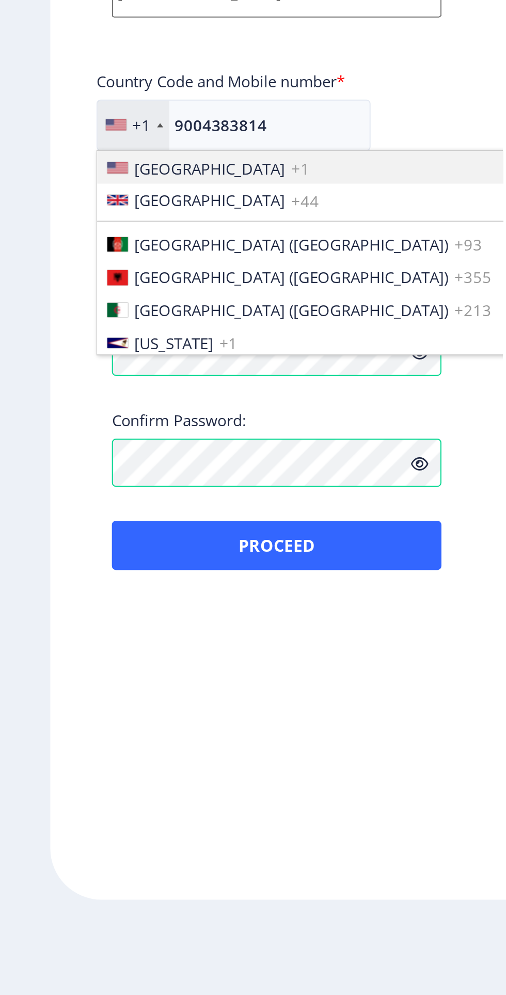
click at [180, 592] on li "United Kingdom +44" at bounding box center [212, 593] width 327 height 17
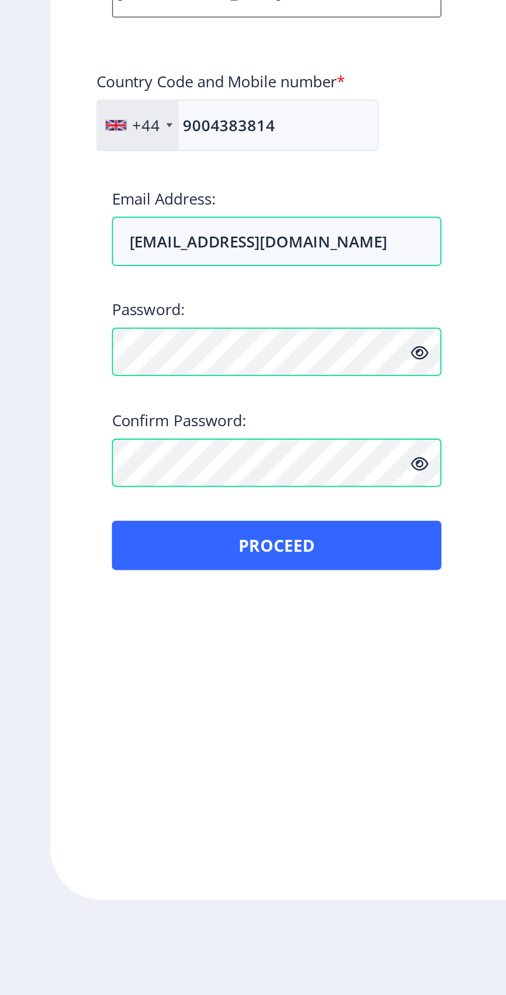
click at [55, 547] on div "+44" at bounding box center [69, 556] width 41 height 25
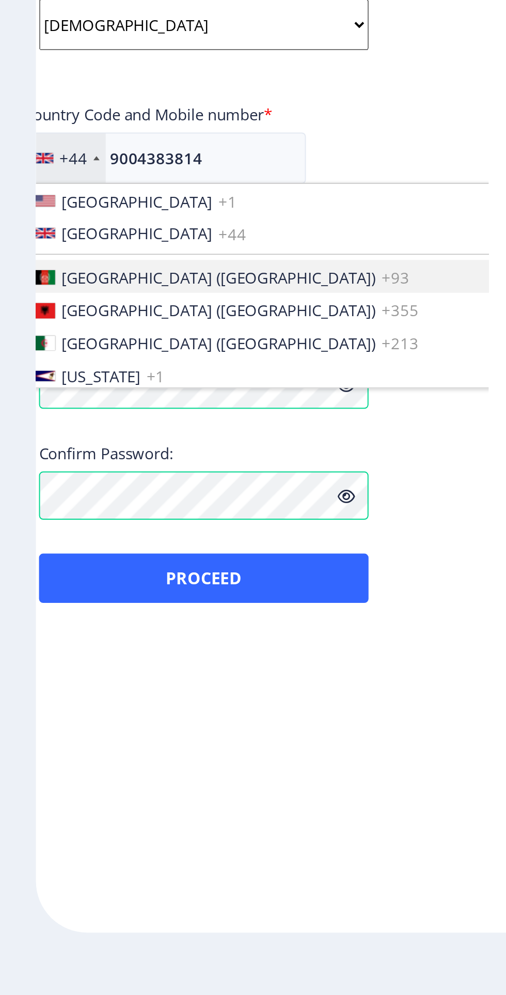
scroll to position [0, 0]
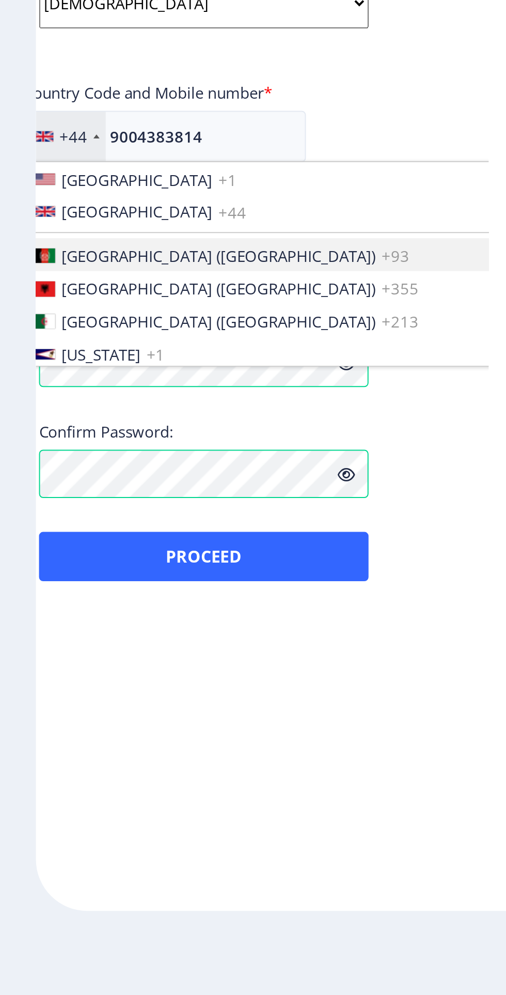
click at [49, 660] on li "American Samoa +1" at bounding box center [183, 665] width 327 height 17
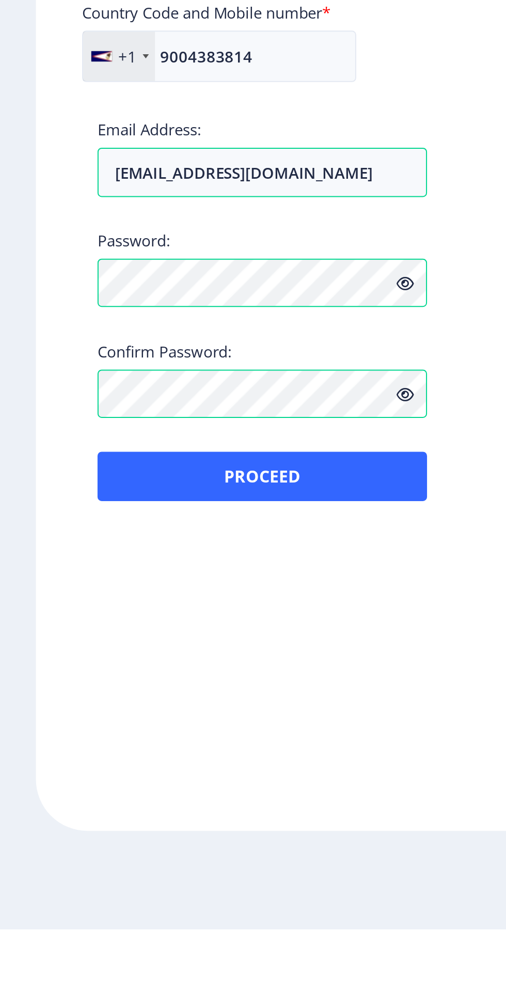
click at [63, 558] on div at bounding box center [58, 555] width 10 height 5
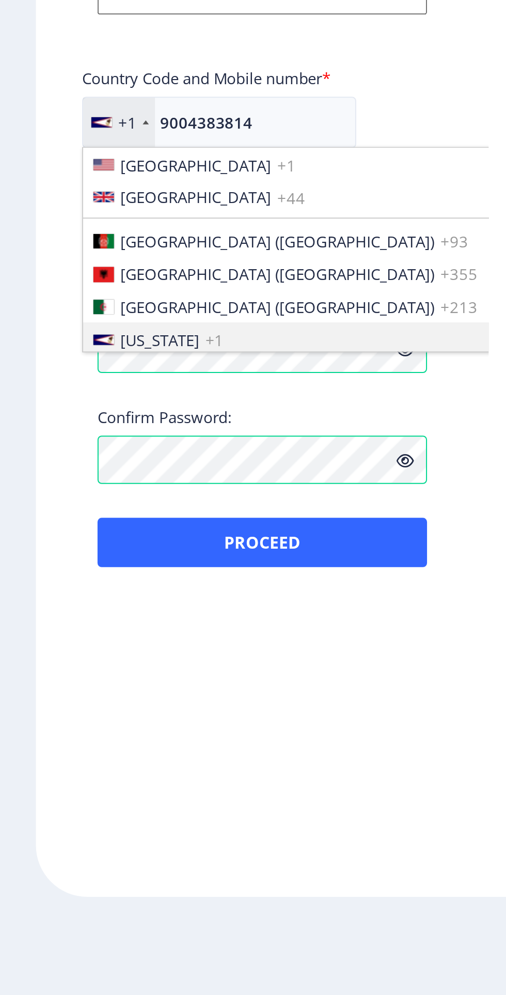
click at [71, 556] on div "+1" at bounding box center [71, 556] width 9 height 10
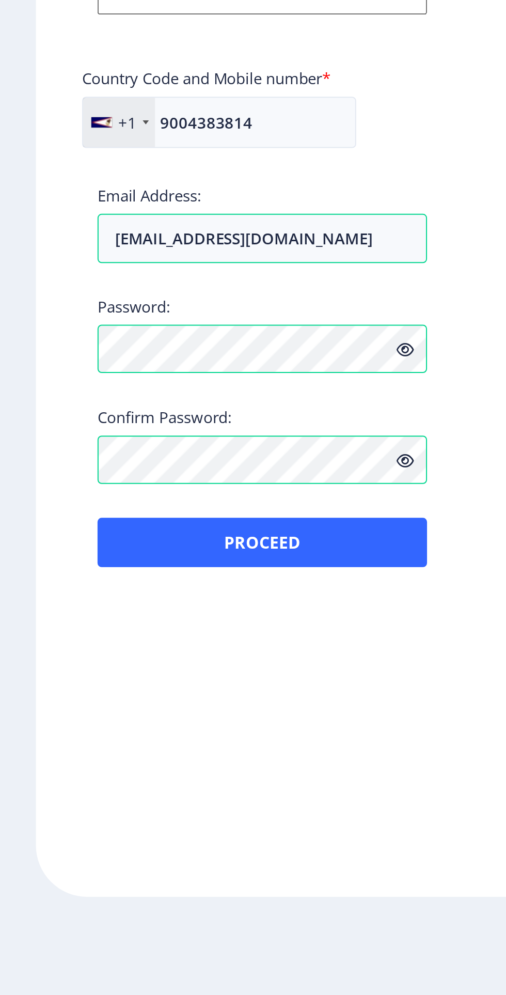
click at [61, 559] on div at bounding box center [58, 555] width 10 height 5
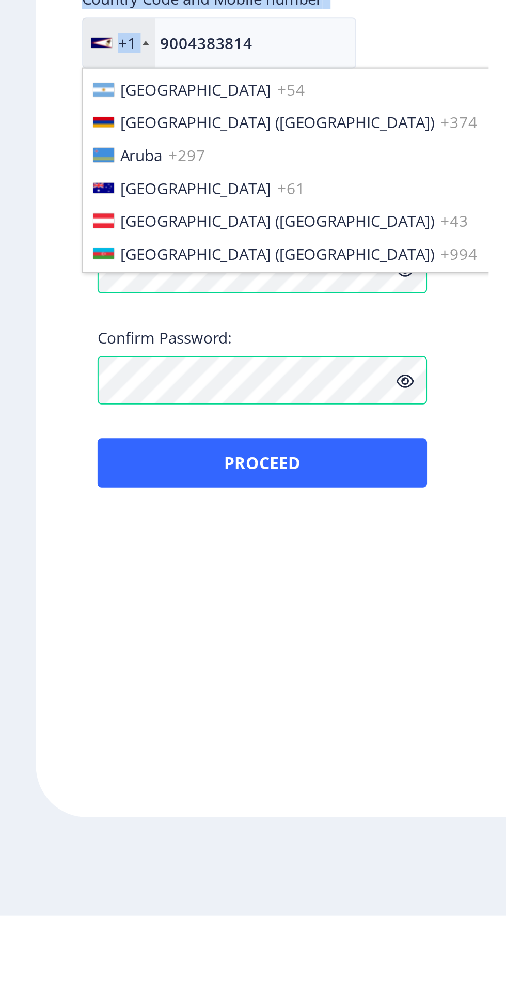
scroll to position [0, 5]
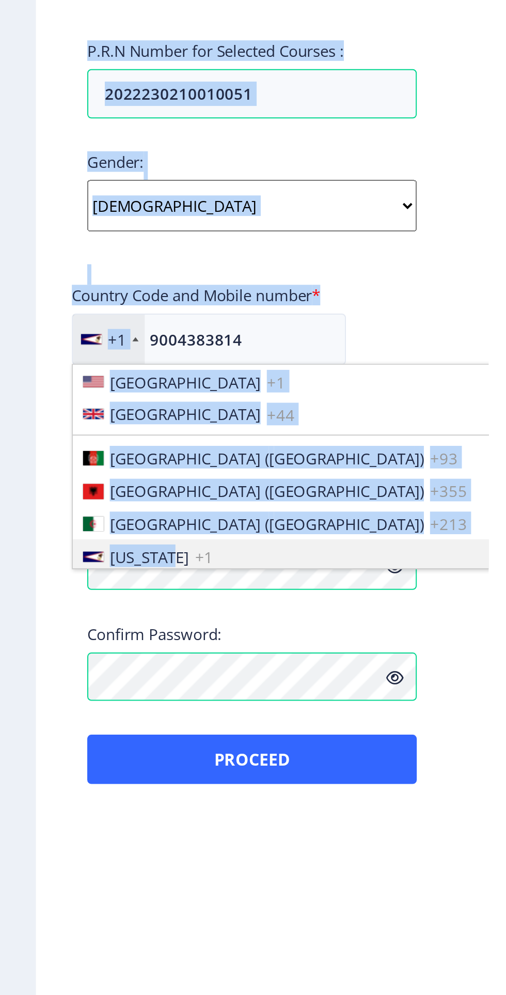
click at [207, 540] on div "Country Code and Mobile number *" at bounding box center [133, 536] width 181 height 14
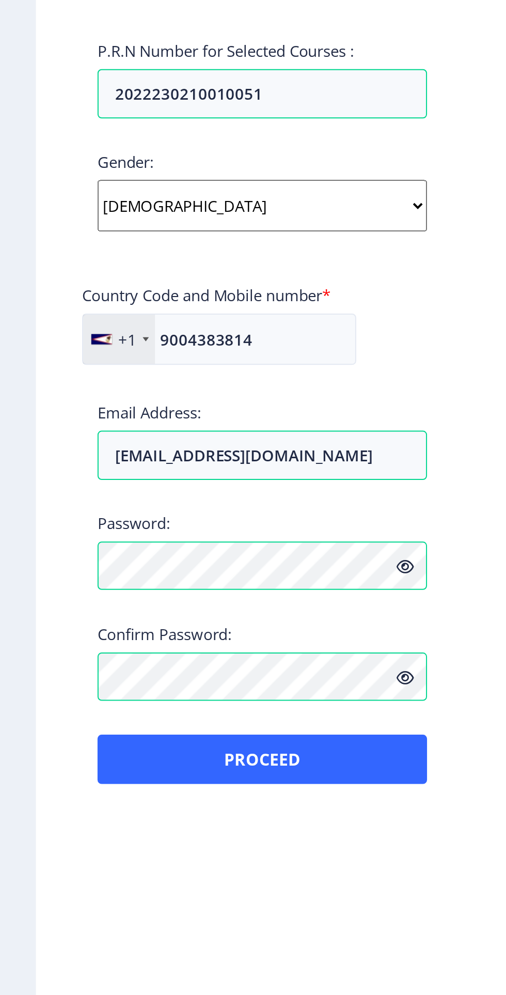
scroll to position [0, 0]
click at [63, 558] on div at bounding box center [58, 555] width 10 height 5
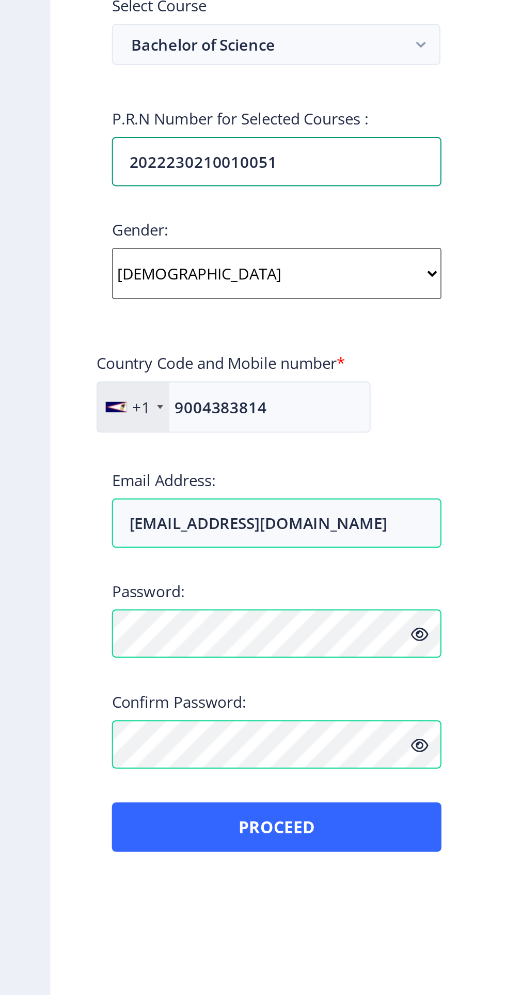
click at [199, 440] on input "2022230210010051" at bounding box center [139, 432] width 166 height 25
click at [78, 380] on button "Bachelor of Science" at bounding box center [138, 373] width 165 height 21
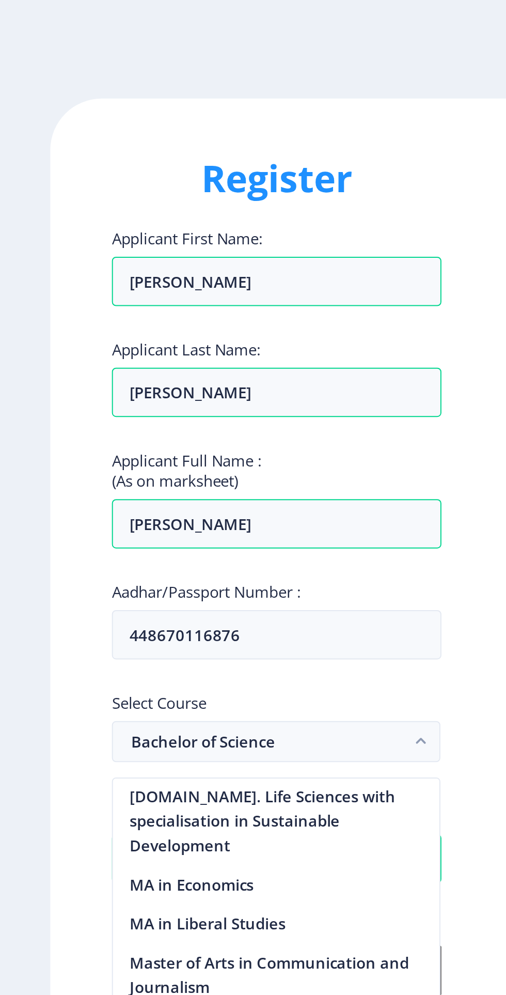
scroll to position [1406, 0]
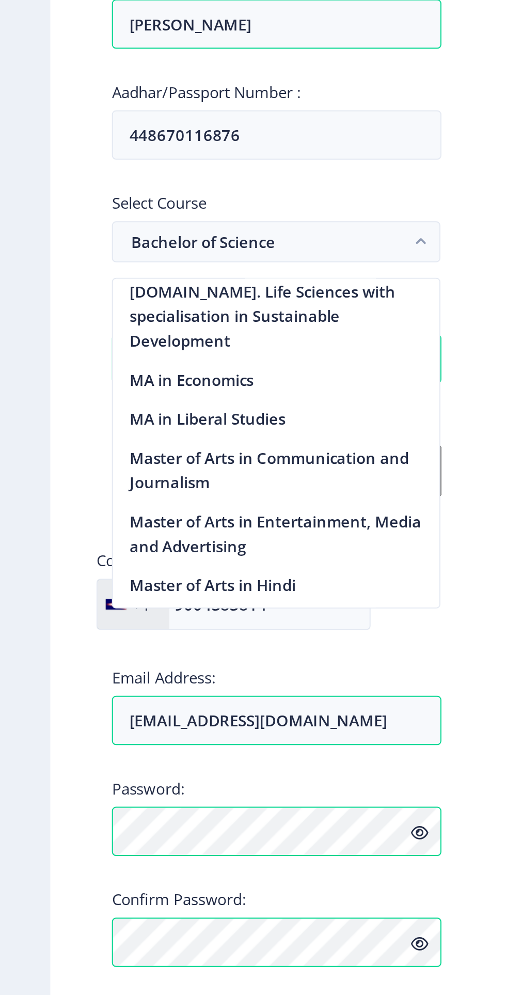
click at [58, 564] on div "+1" at bounding box center [67, 555] width 36 height 25
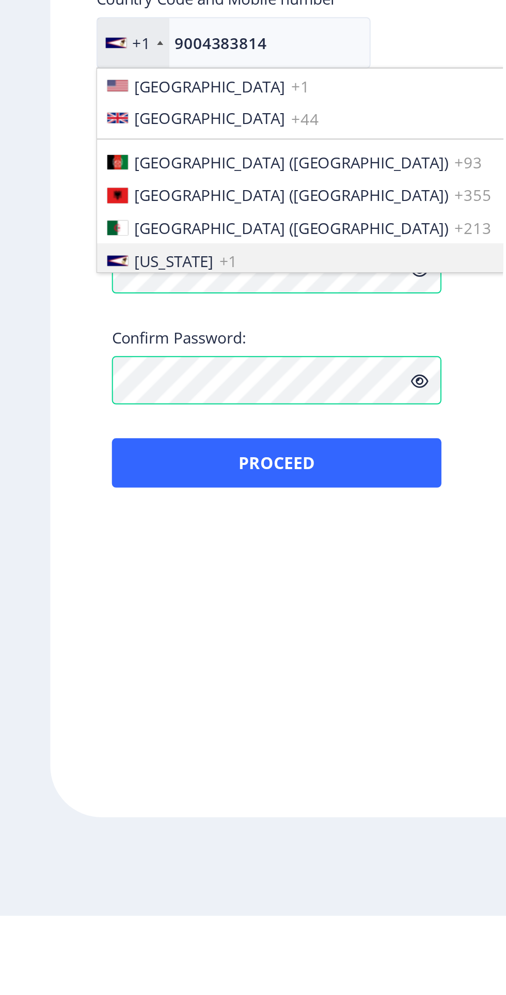
scroll to position [41, 0]
